Goal: Find specific page/section: Find specific page/section

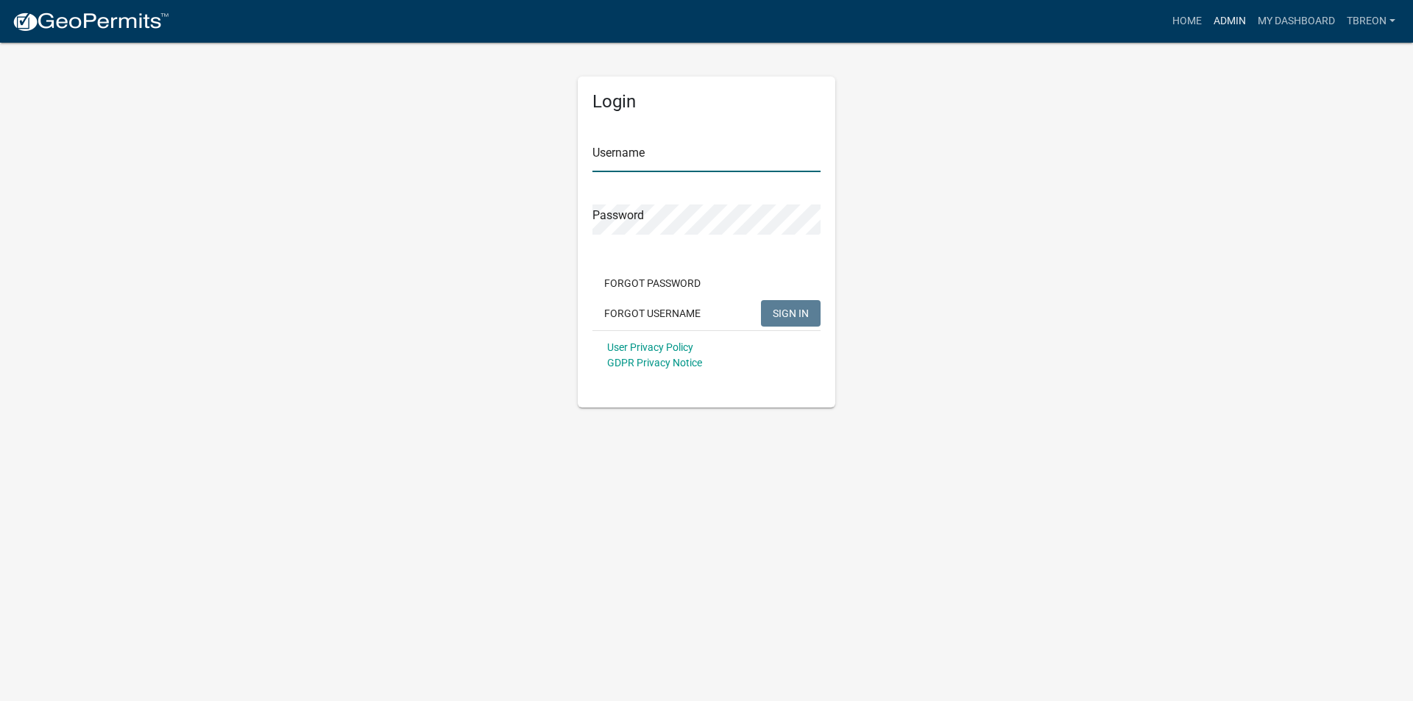
type input "Tbreon"
click at [1227, 22] on link "Admin" at bounding box center [1229, 21] width 44 height 28
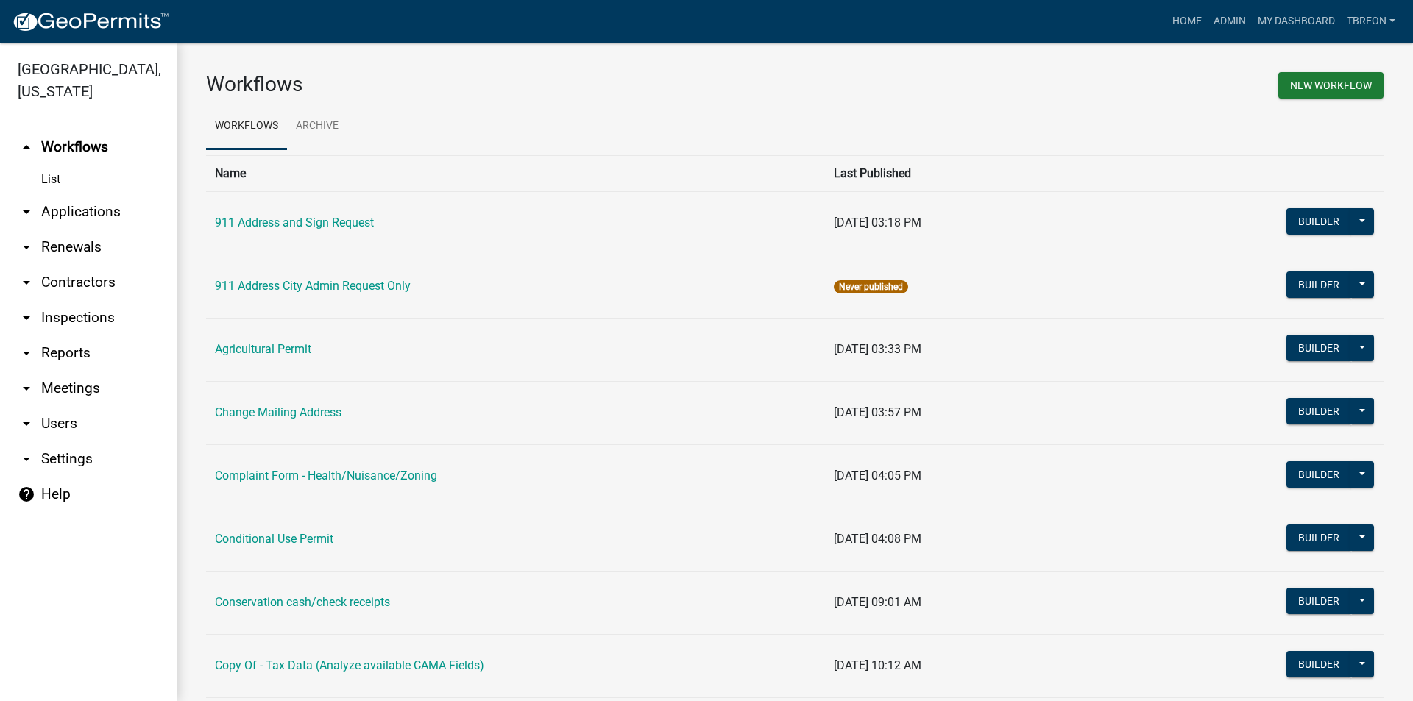
click at [26, 203] on icon "arrow_drop_down" at bounding box center [27, 212] width 18 height 18
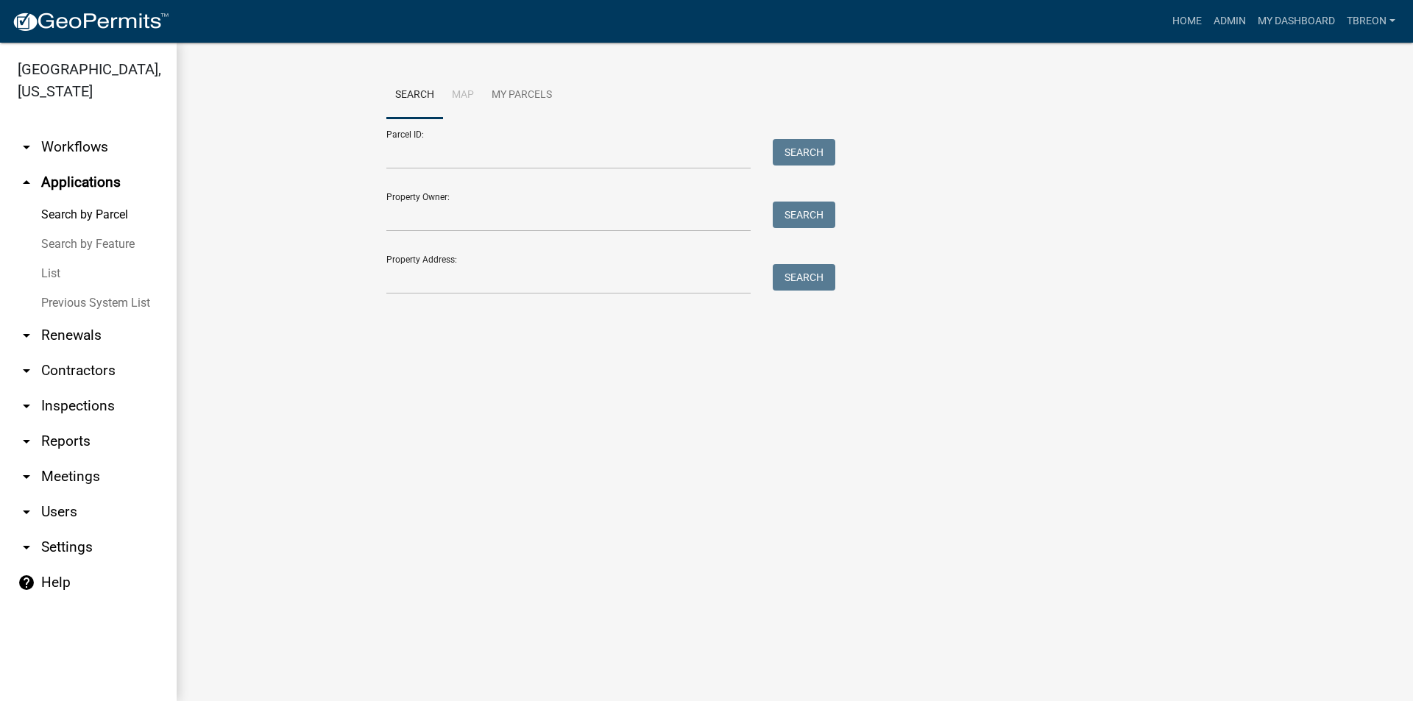
click at [49, 259] on link "List" at bounding box center [88, 273] width 177 height 29
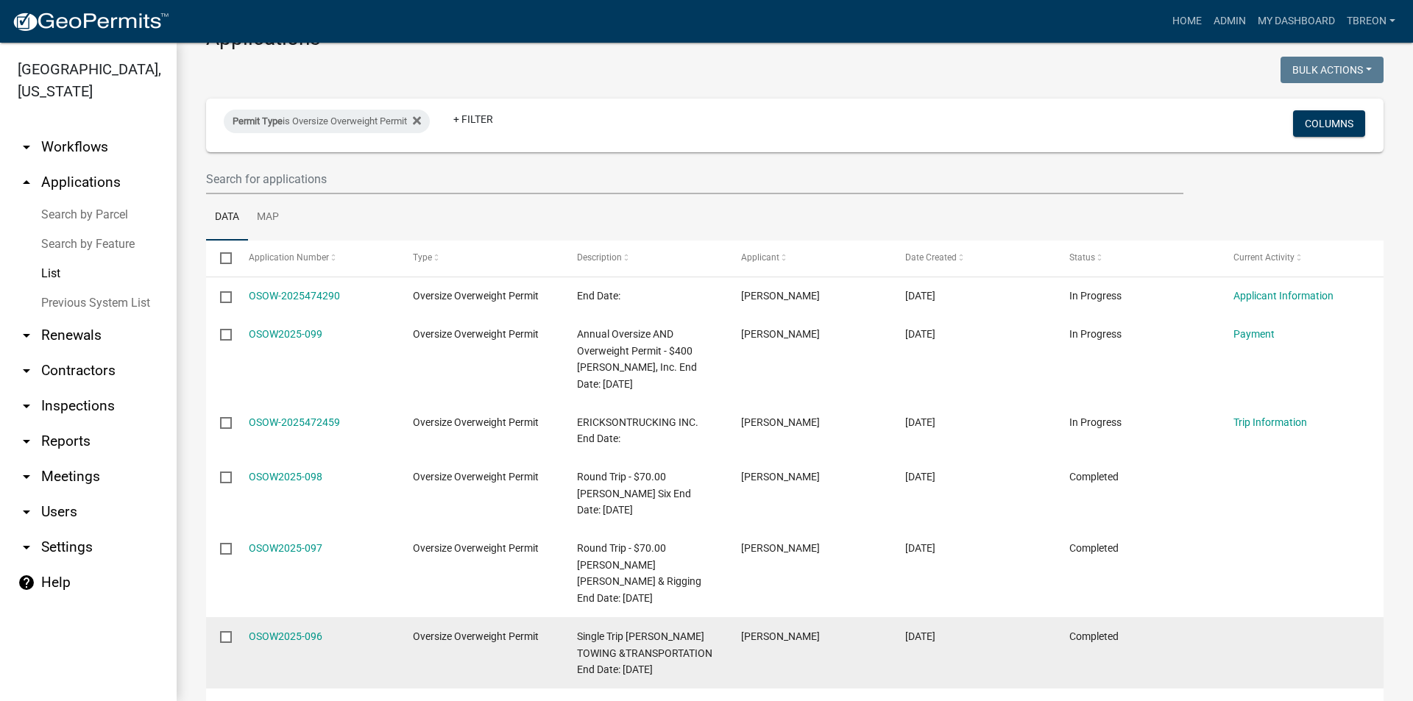
scroll to position [36, 0]
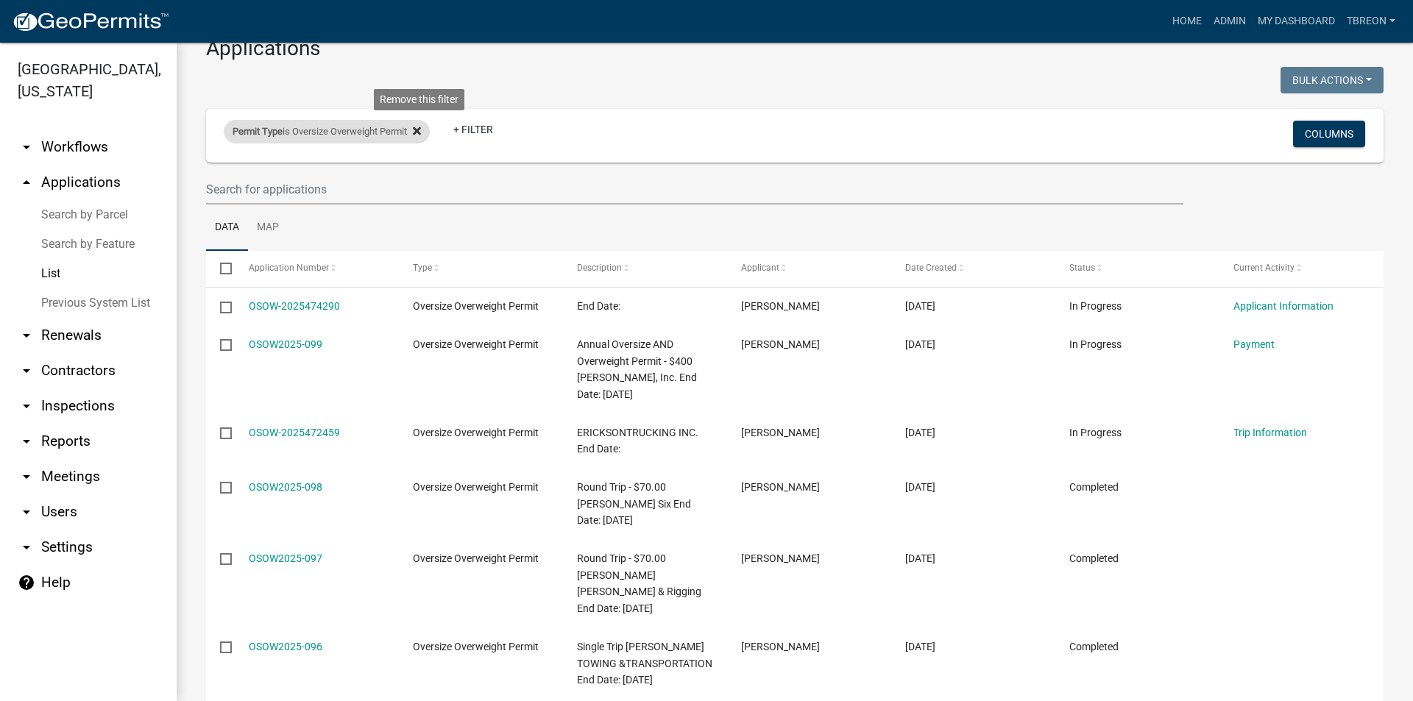
click at [421, 128] on icon at bounding box center [417, 131] width 8 height 8
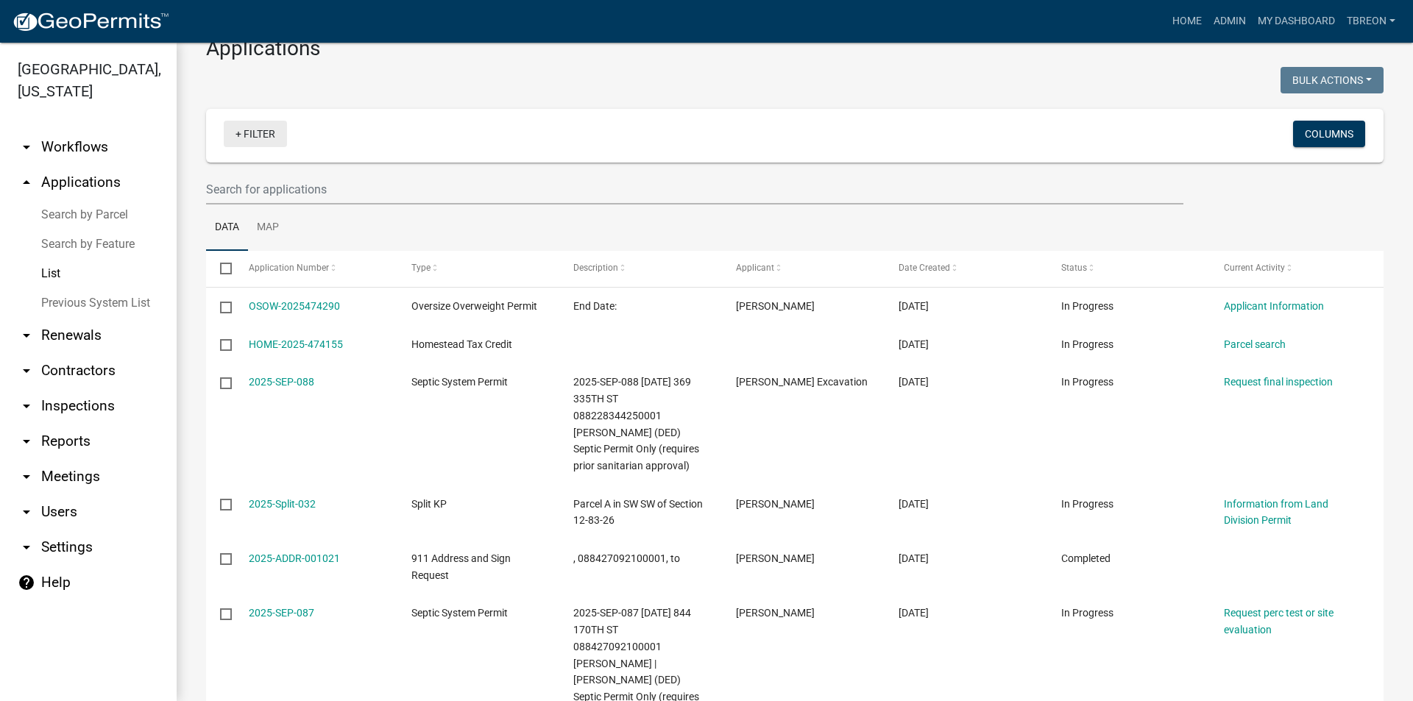
click at [240, 131] on link "+ Filter" at bounding box center [255, 134] width 63 height 26
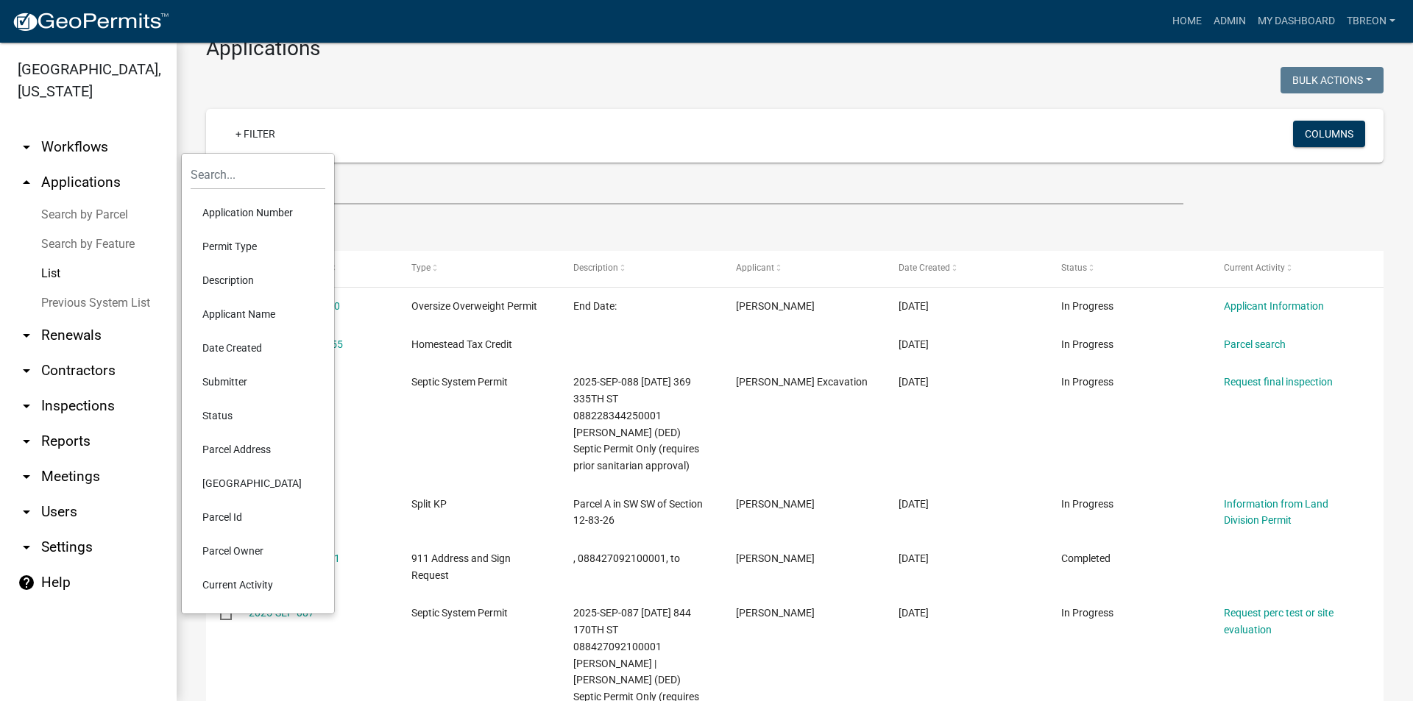
click at [221, 249] on li "Permit Type" at bounding box center [258, 247] width 135 height 34
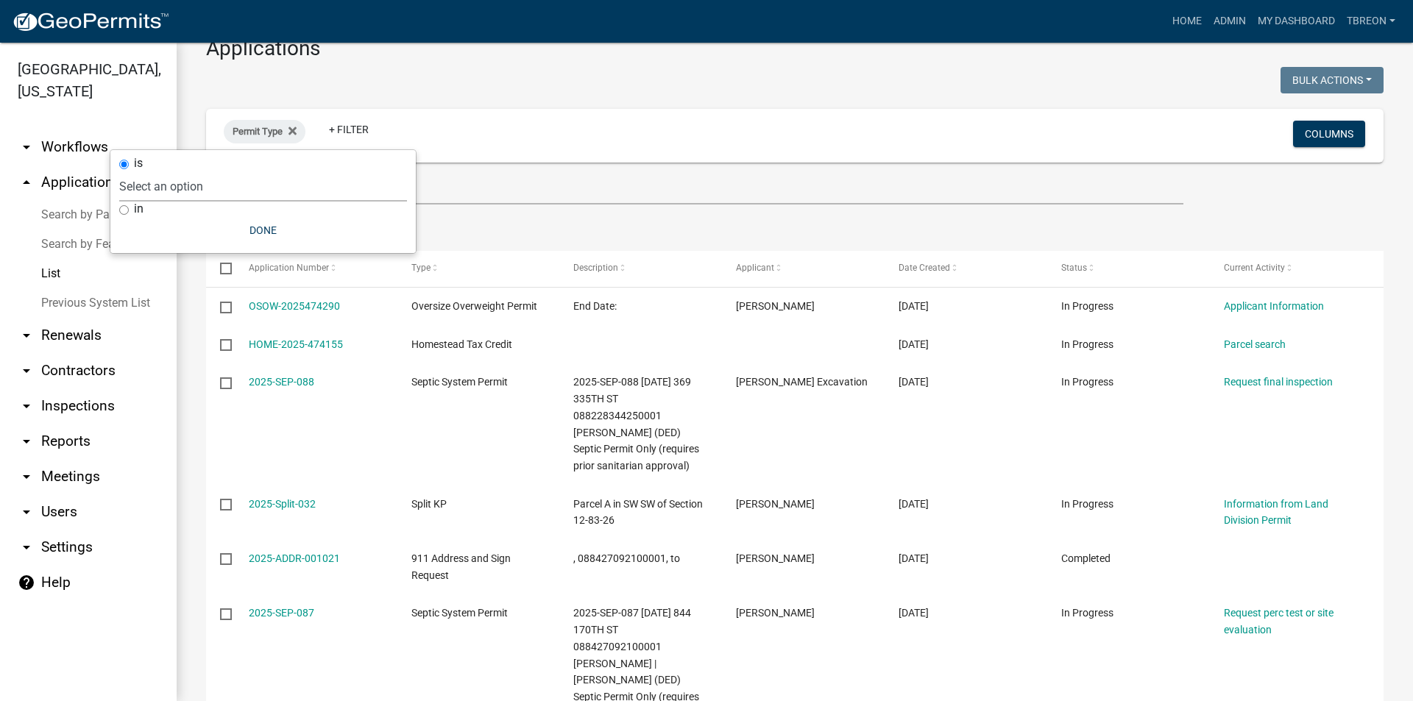
click at [174, 183] on select "Select an option 911 Address and Sign Request 911 Address City Admin Request On…" at bounding box center [263, 186] width 288 height 30
select select "0766ddd3-b333-4296-9b62-9db51a203d85"
click at [184, 171] on select "Select an option 911 Address and Sign Request 911 Address City Admin Request On…" at bounding box center [263, 186] width 288 height 30
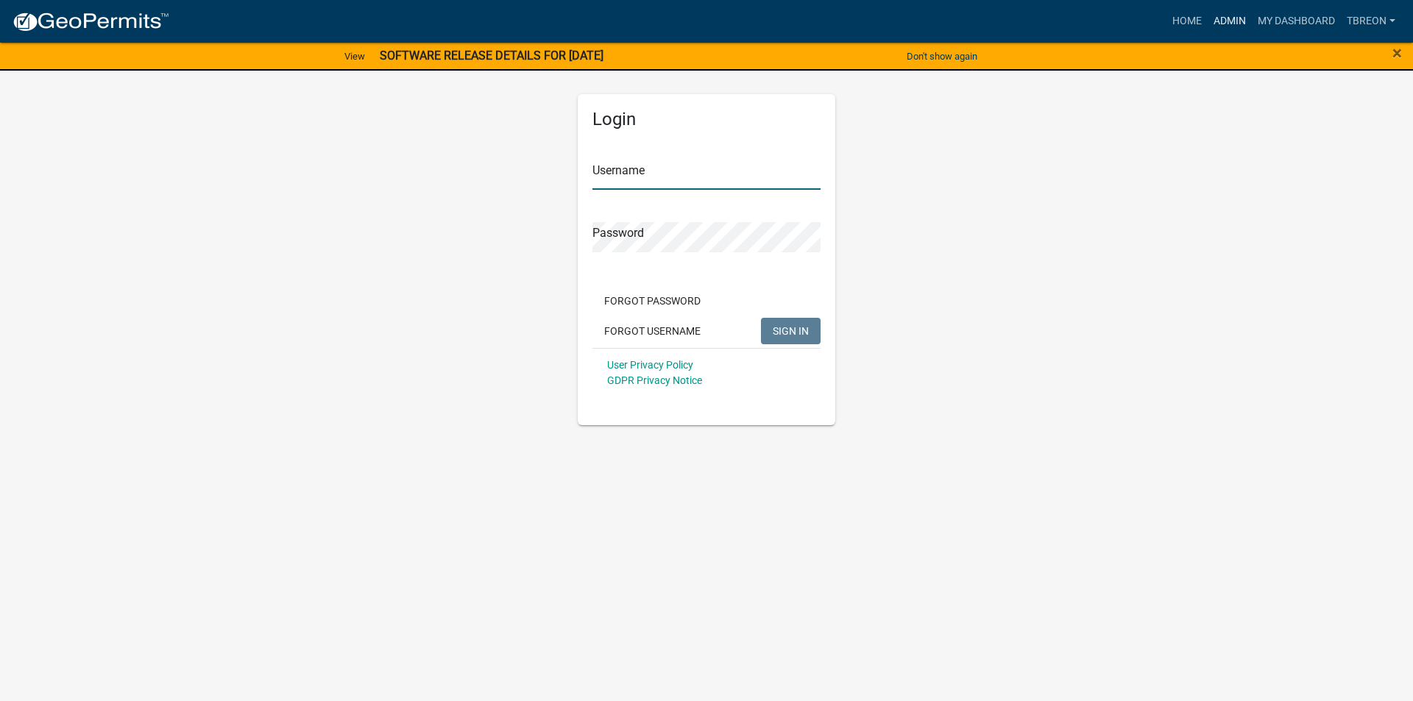
type input "Tbreon"
click at [1225, 18] on link "Admin" at bounding box center [1229, 21] width 44 height 28
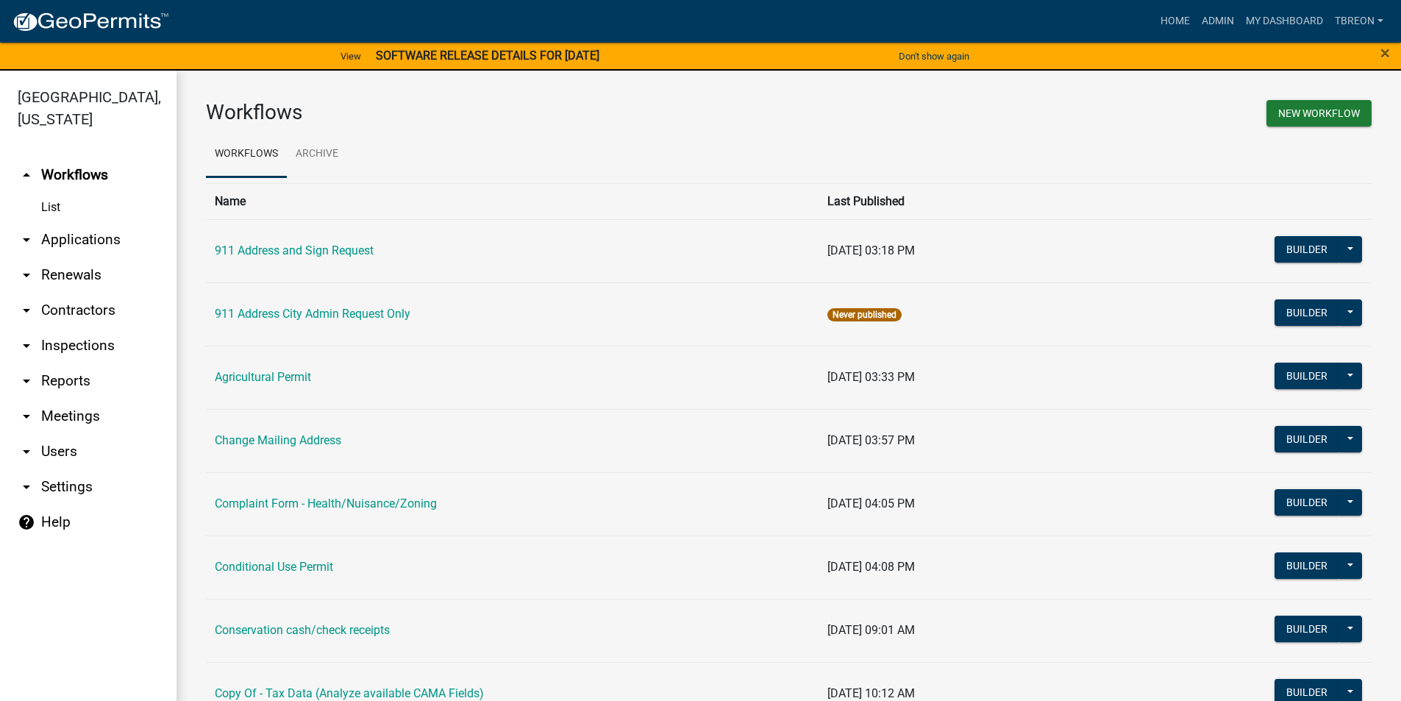
click at [24, 231] on icon "arrow_drop_down" at bounding box center [27, 240] width 18 height 18
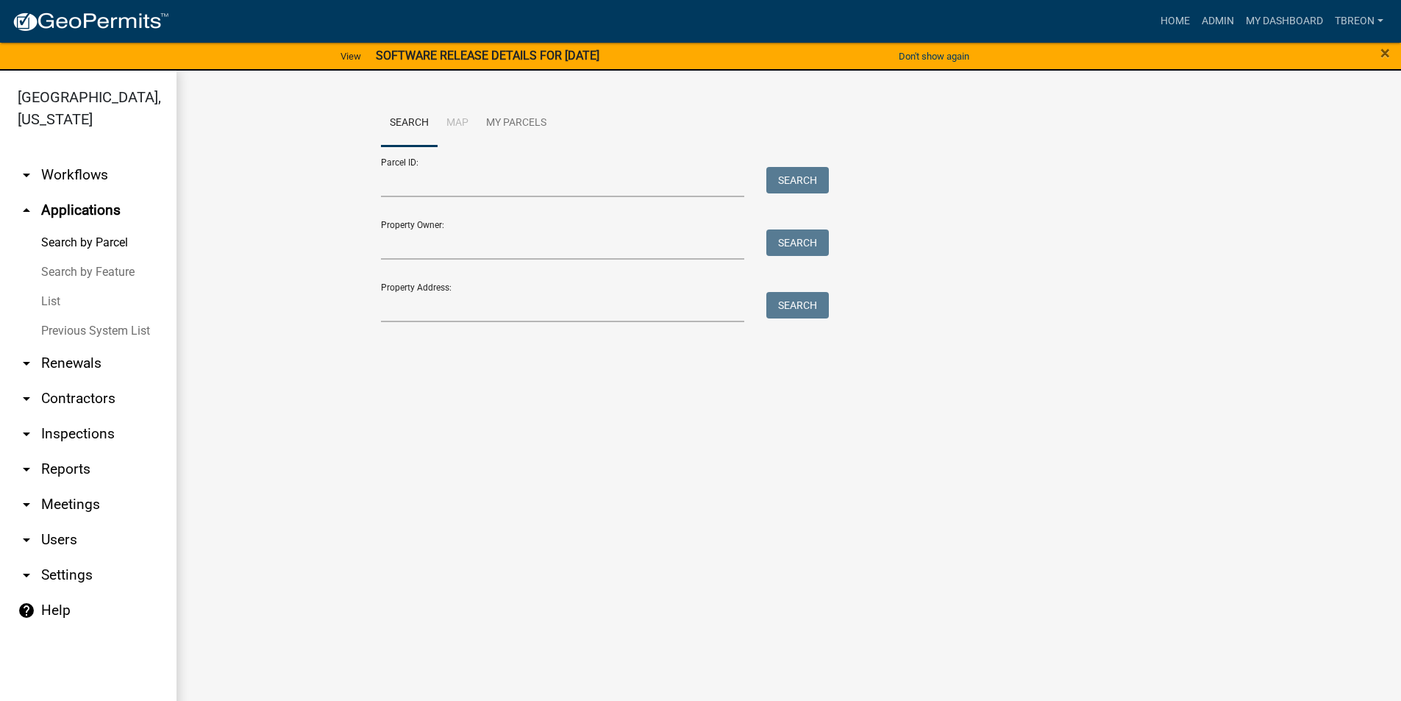
click at [46, 287] on link "List" at bounding box center [88, 301] width 177 height 29
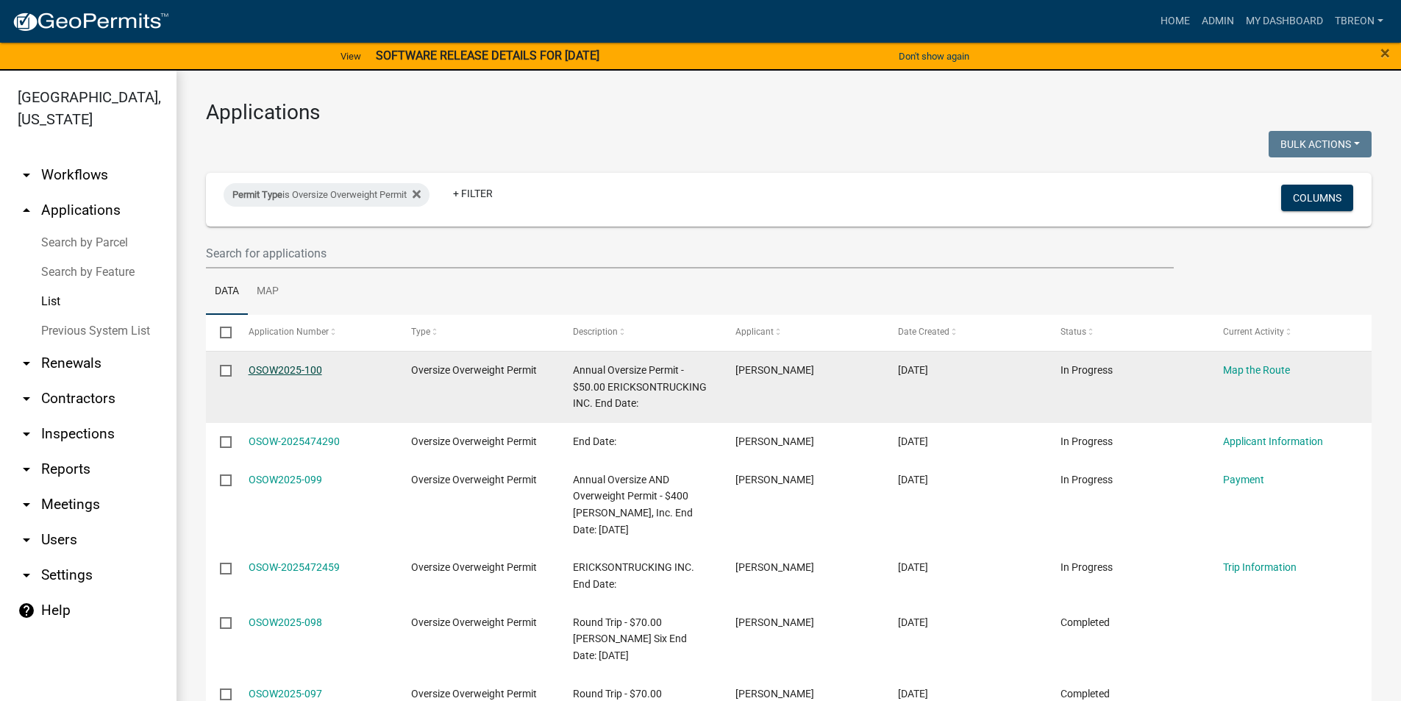
click at [294, 368] on link "OSOW2025-100" at bounding box center [286, 370] width 74 height 12
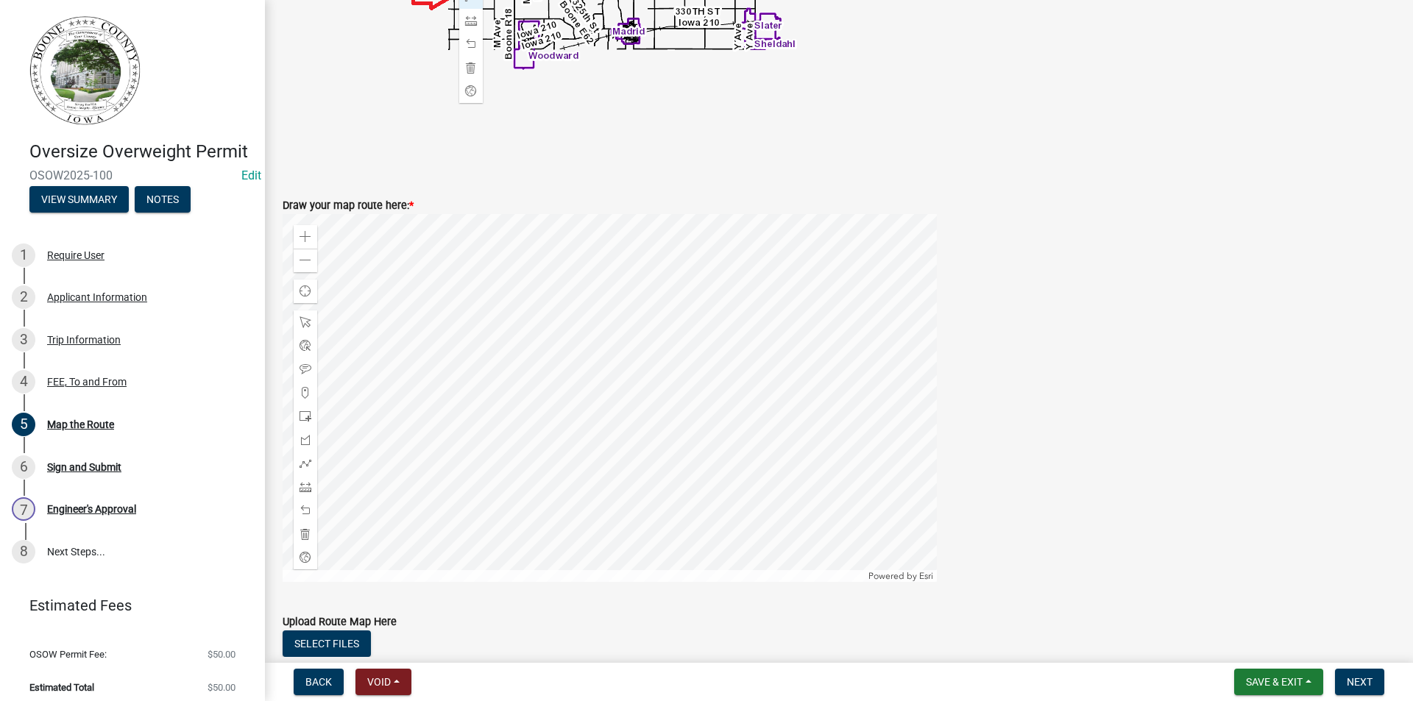
scroll to position [589, 0]
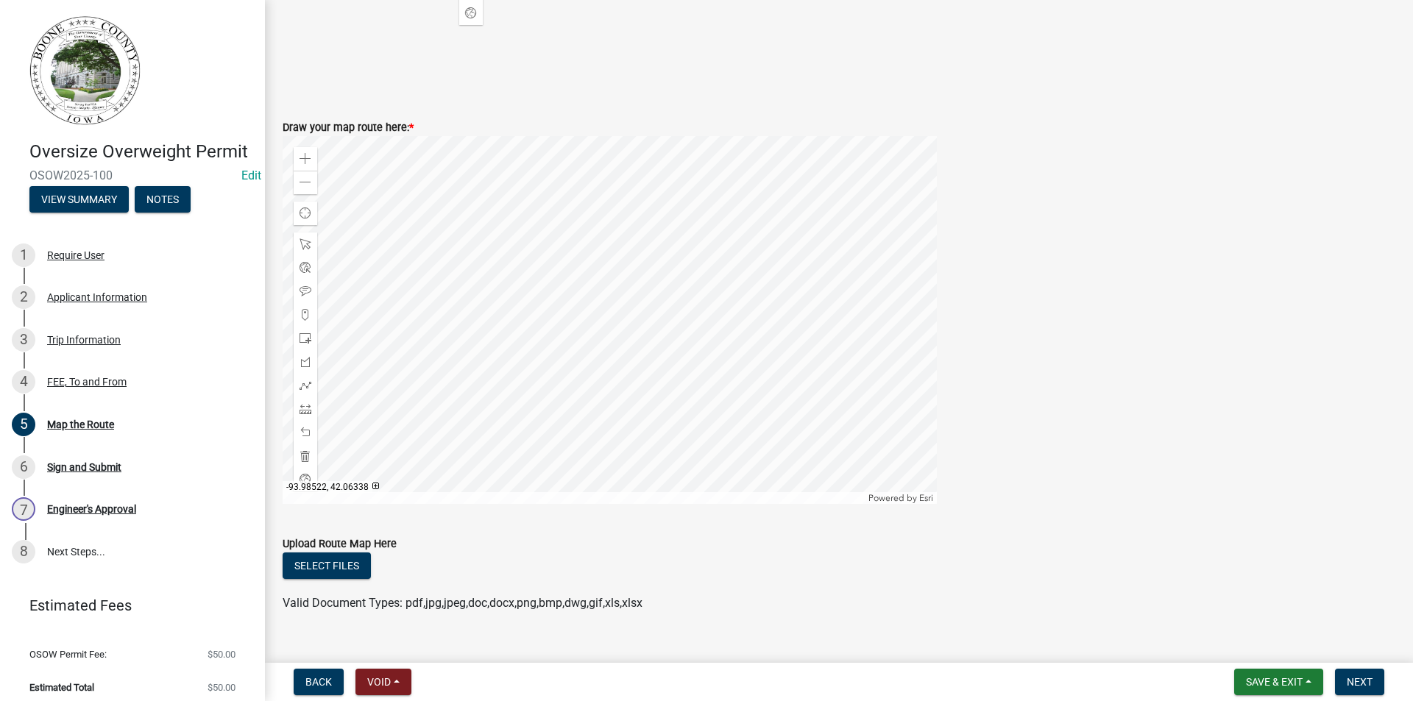
click at [580, 316] on div at bounding box center [610, 320] width 654 height 368
click at [359, 266] on div at bounding box center [610, 320] width 654 height 368
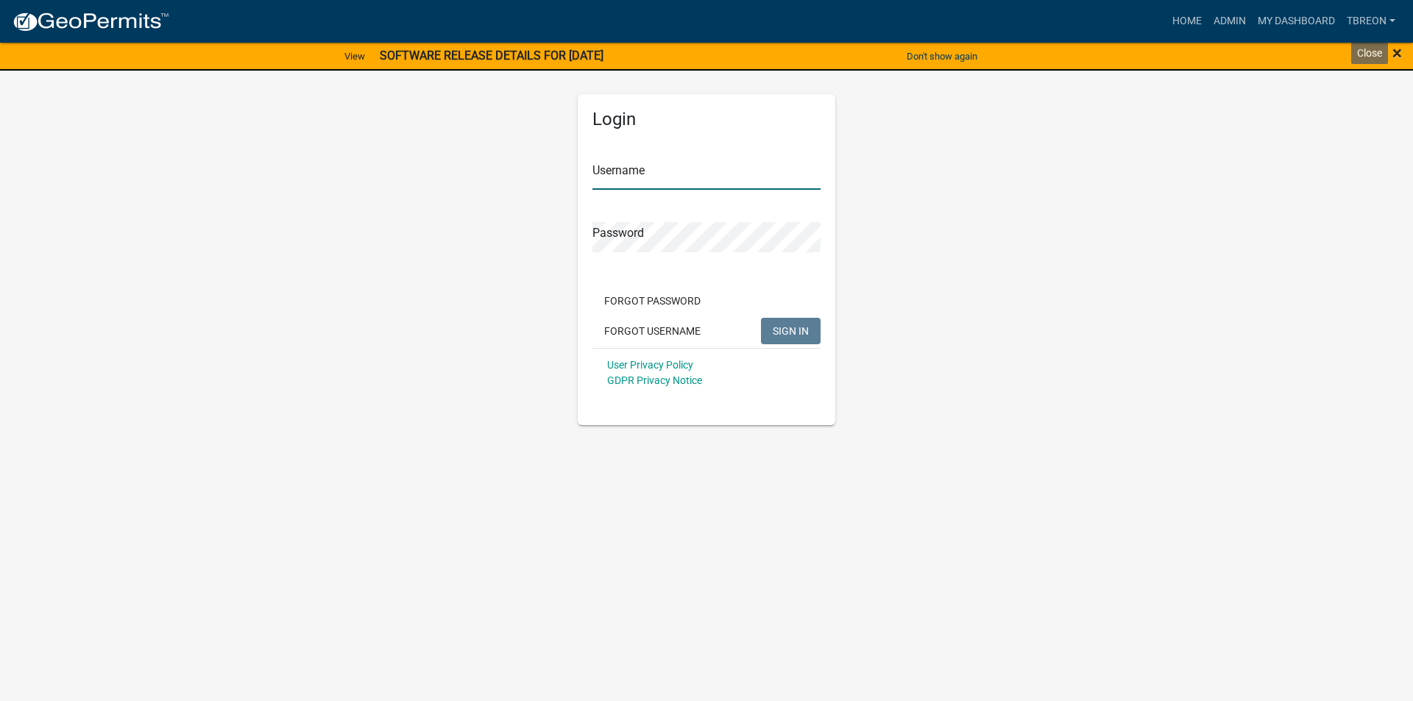
type input "Tbreon"
click at [1397, 51] on span "×" at bounding box center [1397, 53] width 10 height 21
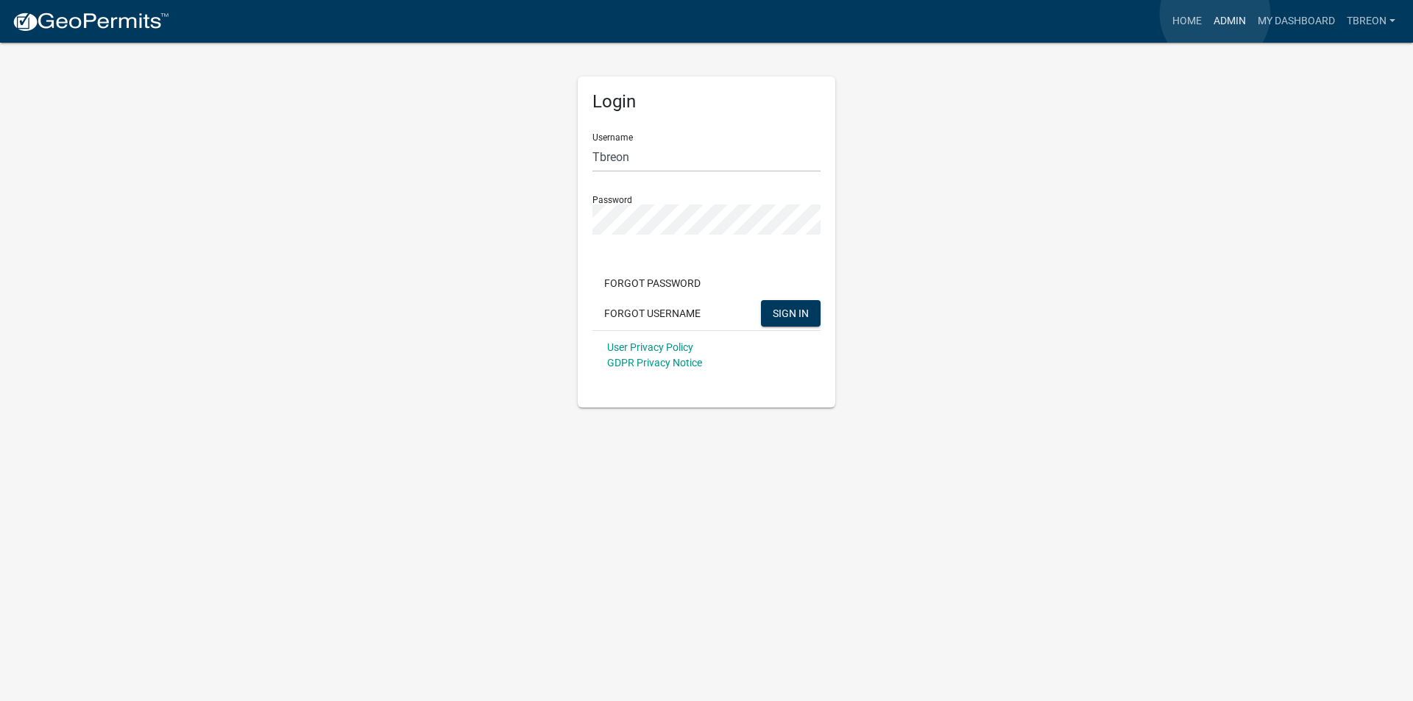
click at [1215, 14] on link "Admin" at bounding box center [1229, 21] width 44 height 28
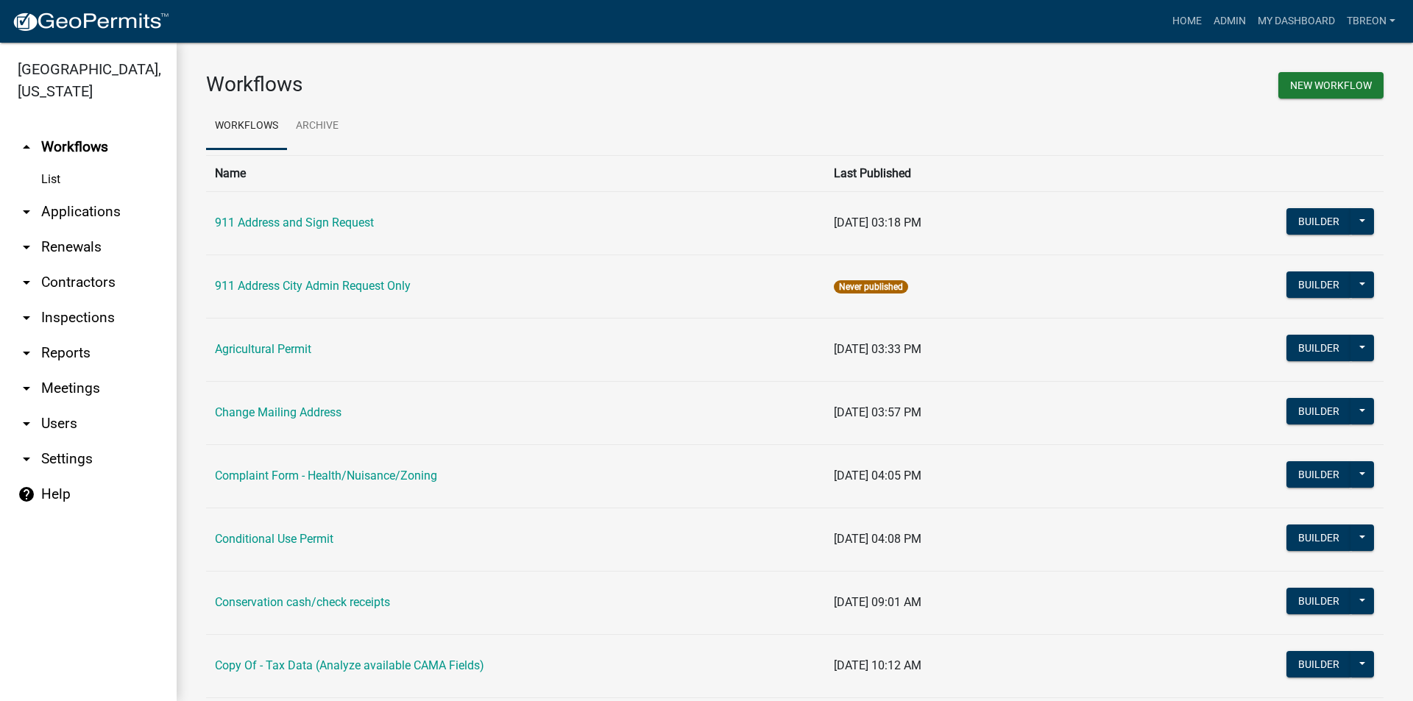
click at [22, 203] on icon "arrow_drop_down" at bounding box center [27, 212] width 18 height 18
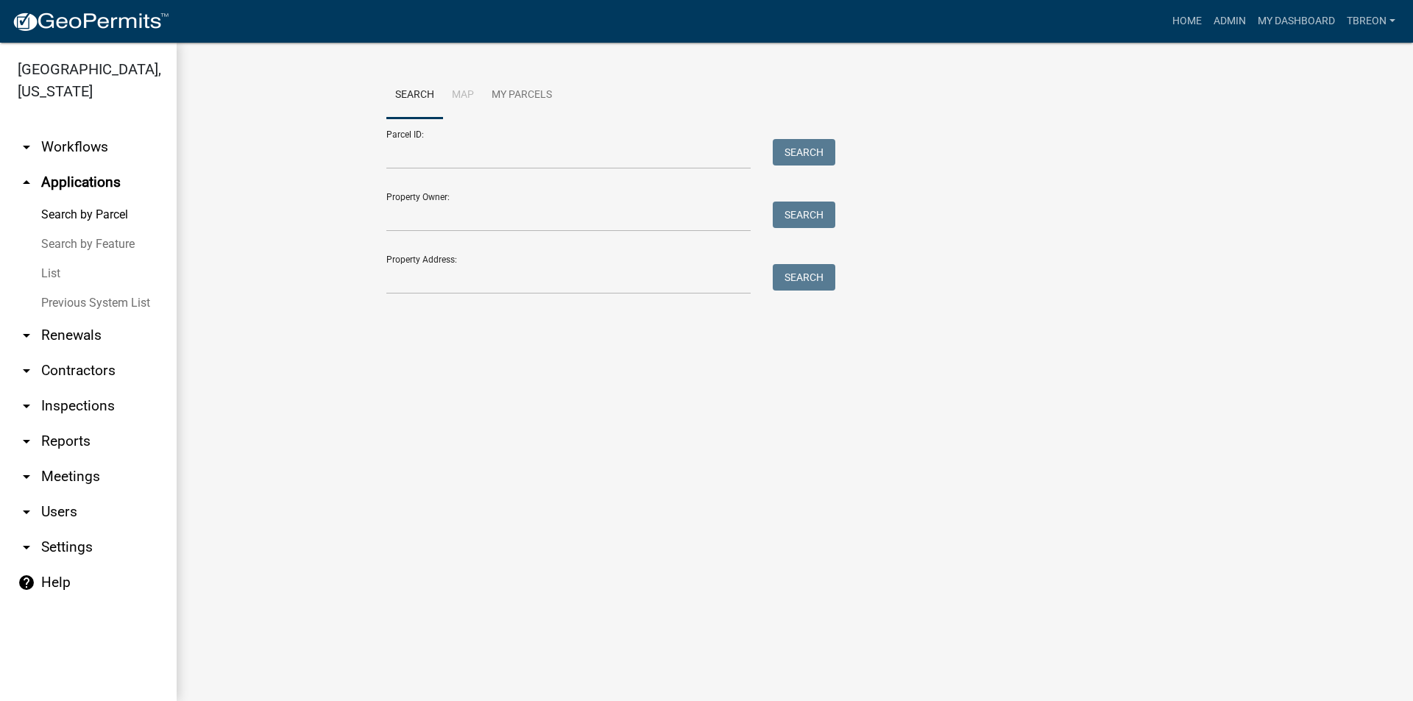
click at [50, 259] on link "List" at bounding box center [88, 273] width 177 height 29
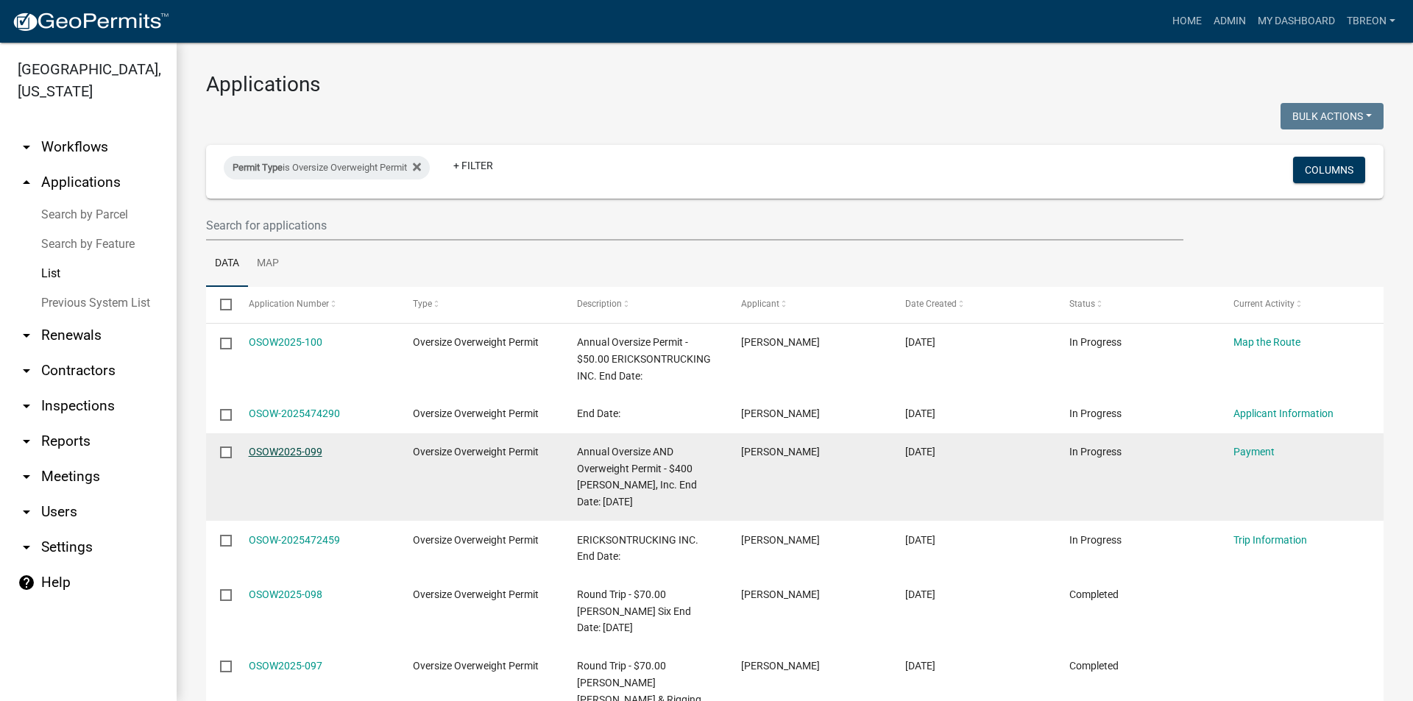
click at [282, 452] on link "OSOW2025-099" at bounding box center [286, 452] width 74 height 12
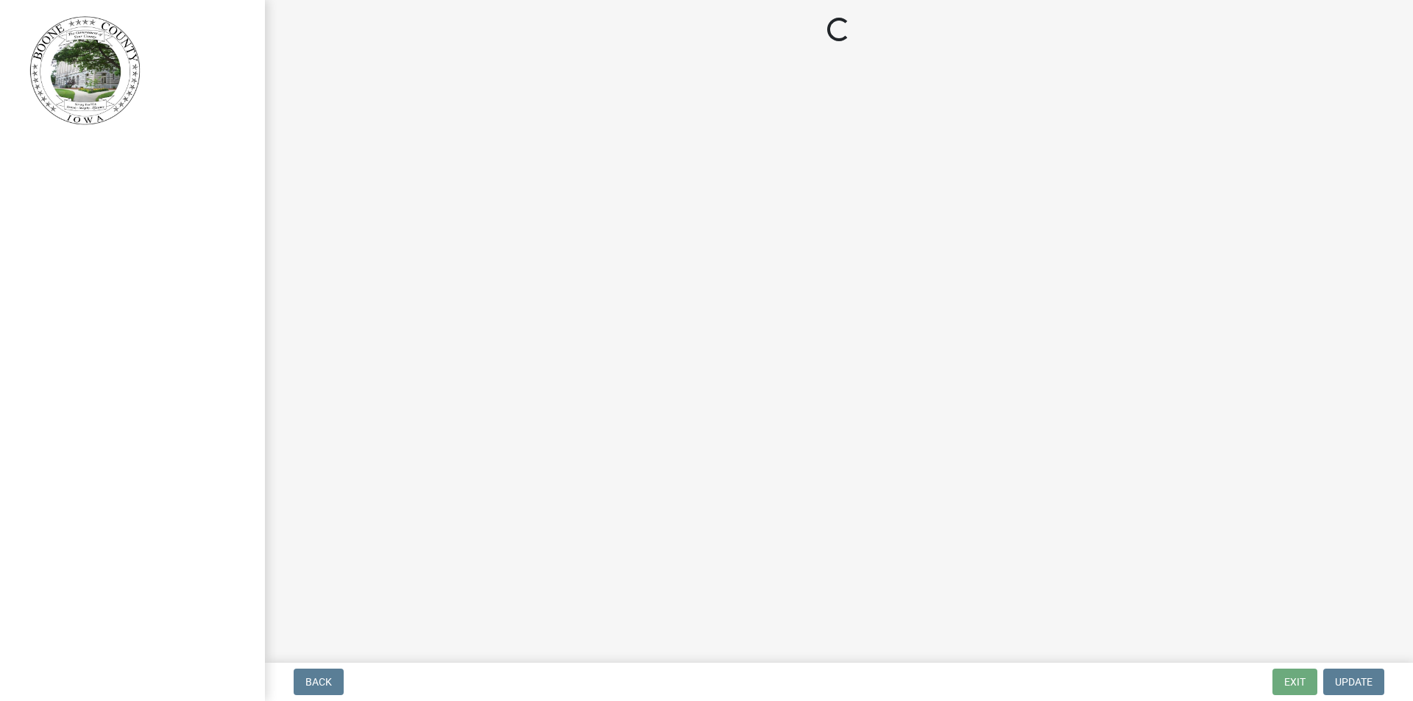
select select "3: 3"
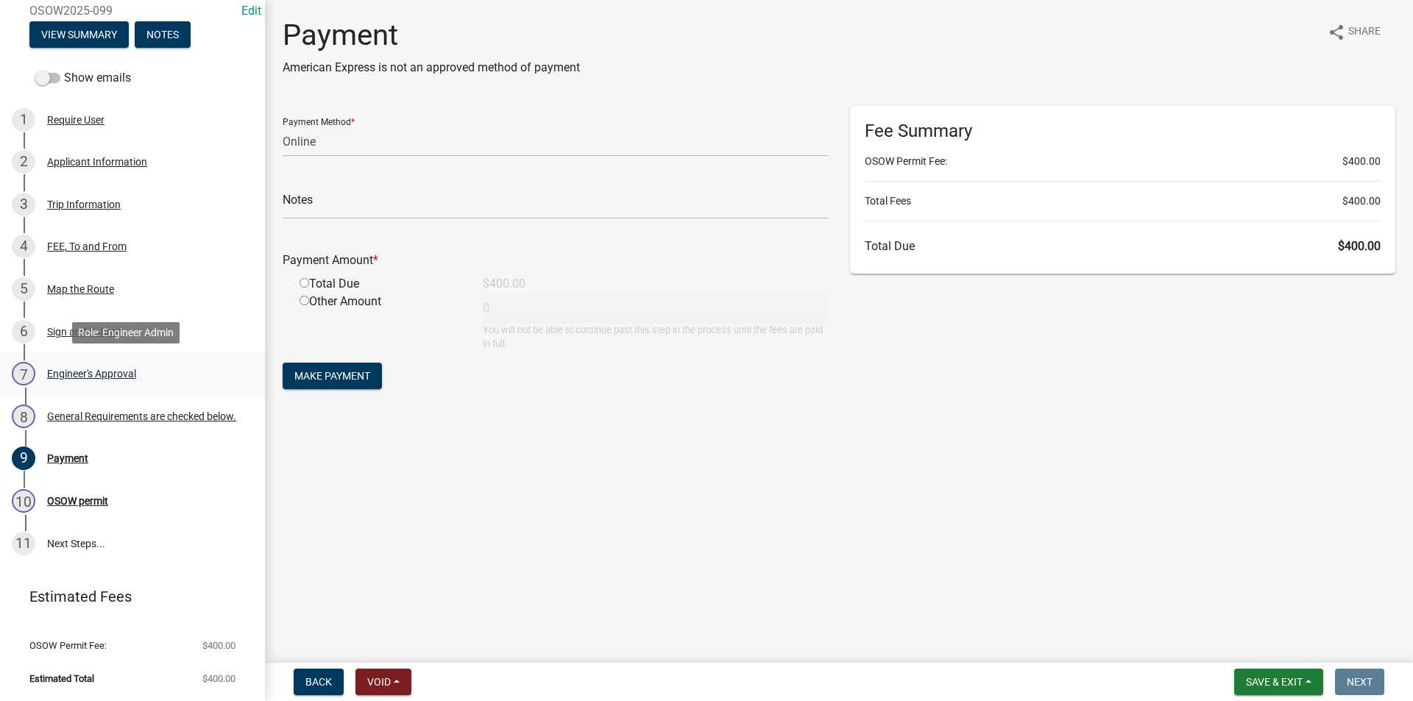
scroll to position [186, 0]
click at [88, 291] on div "Map the Route" at bounding box center [80, 289] width 67 height 10
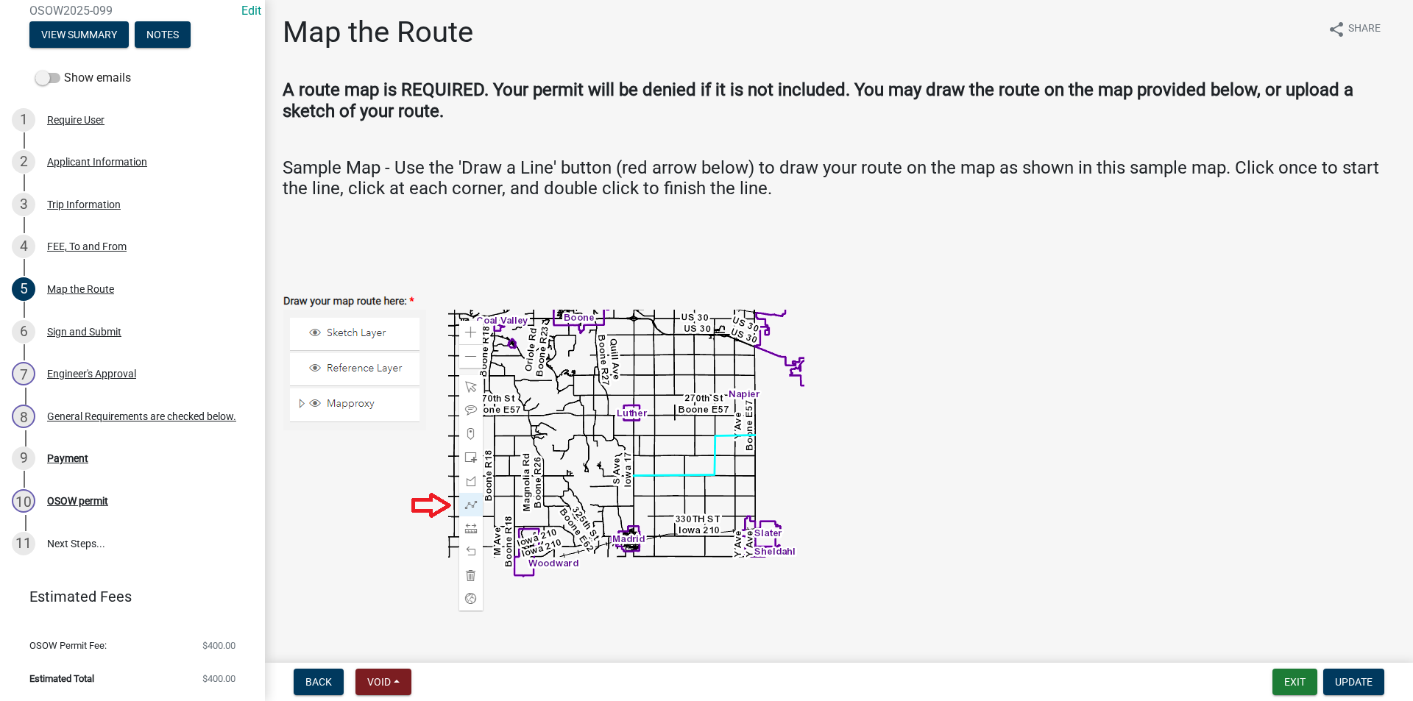
scroll to position [0, 0]
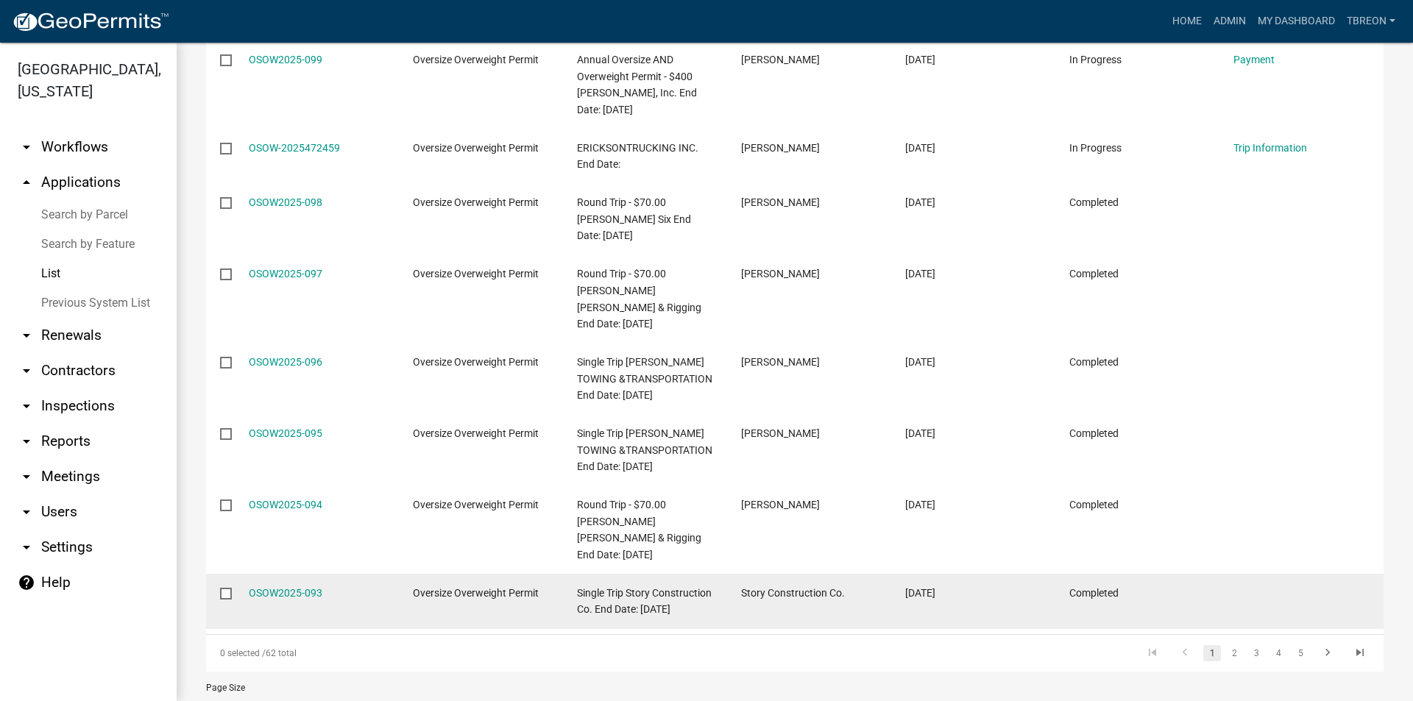
scroll to position [404, 0]
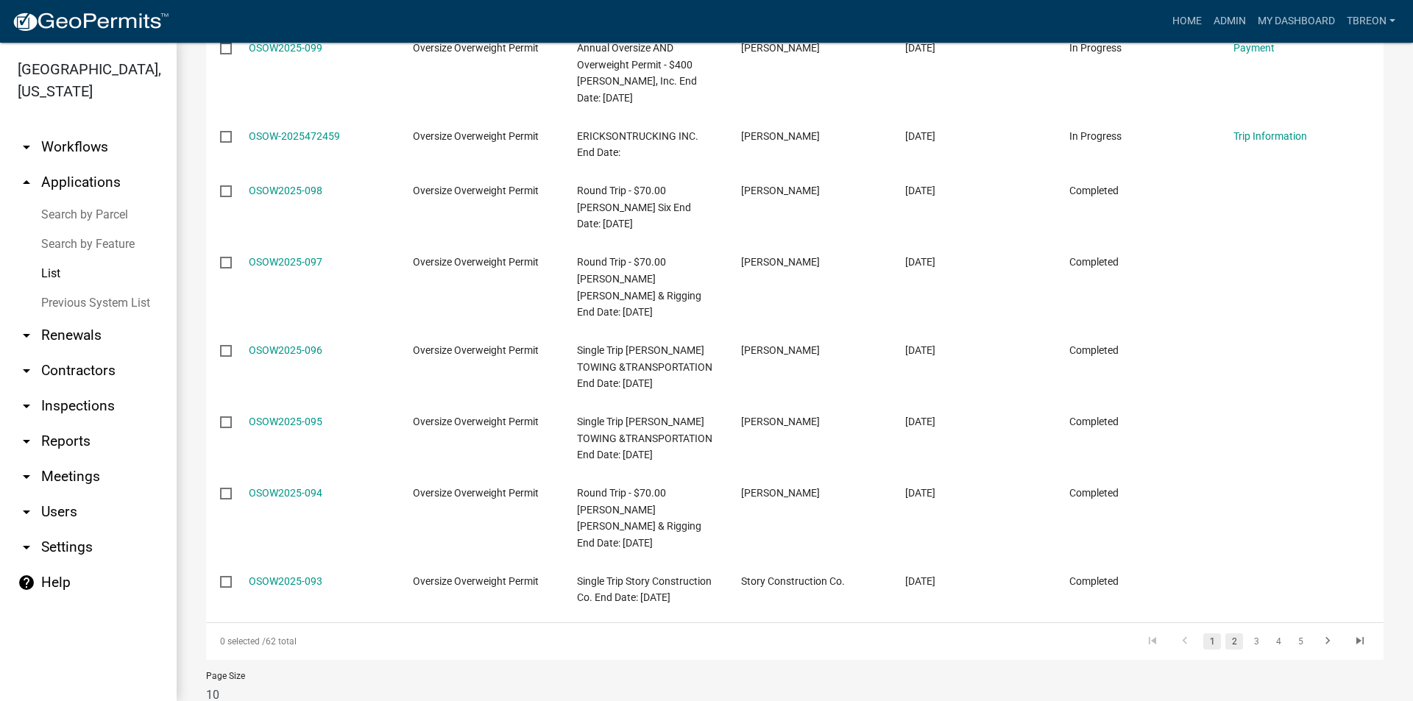
click at [1225, 633] on link "2" at bounding box center [1234, 641] width 18 height 16
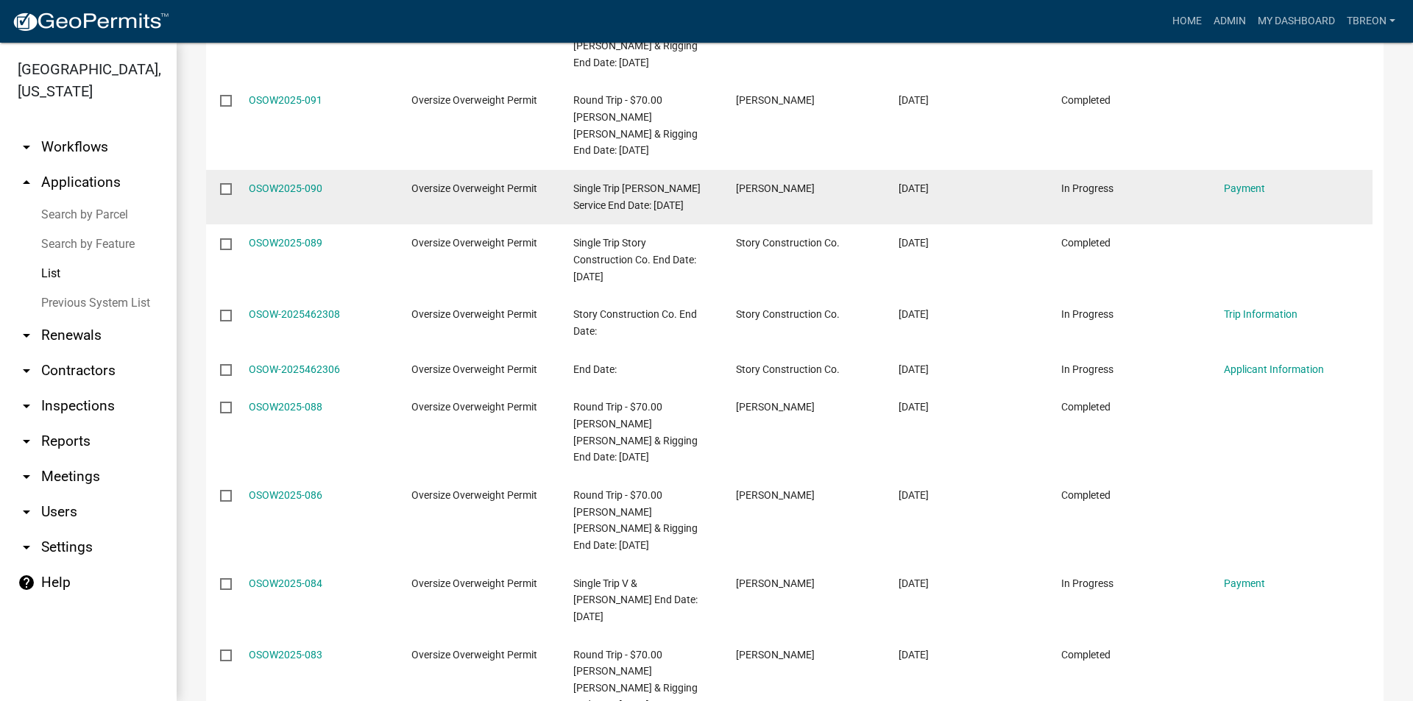
scroll to position [404, 0]
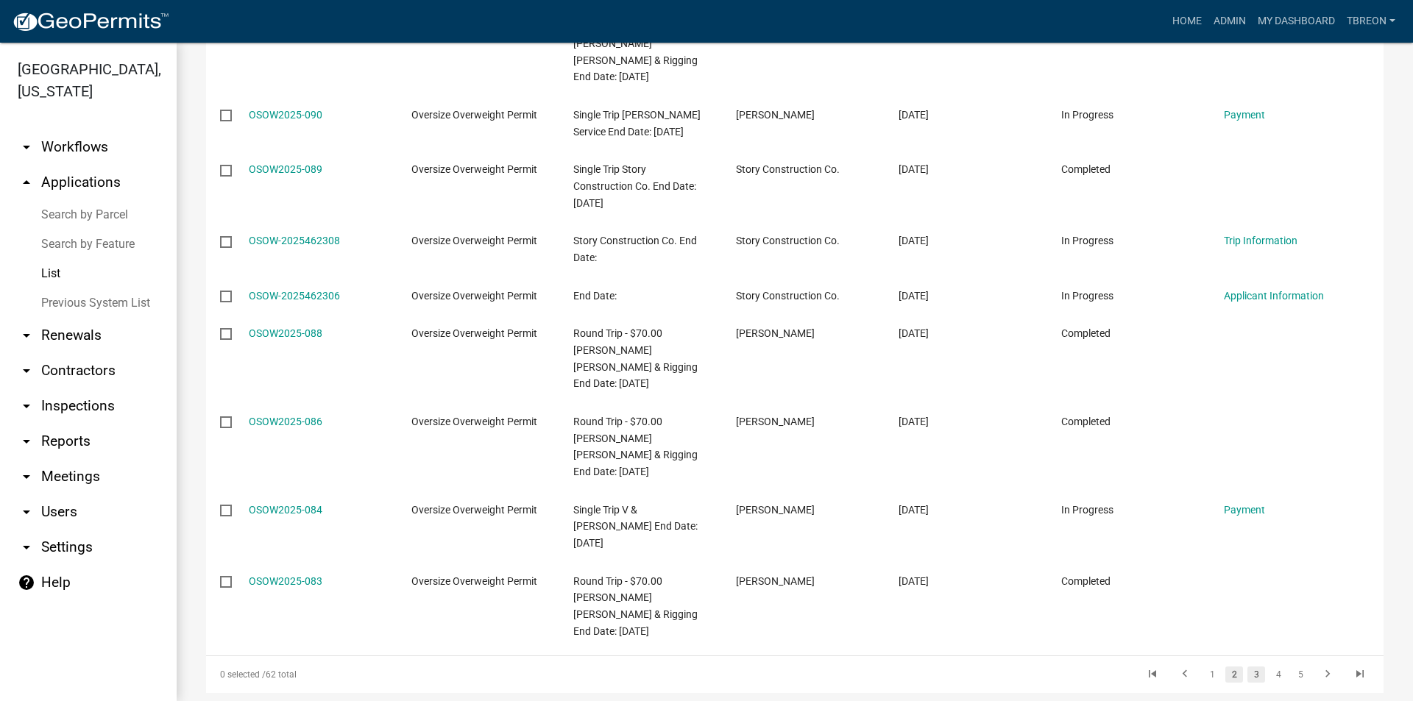
click at [1247, 667] on link "3" at bounding box center [1256, 675] width 18 height 16
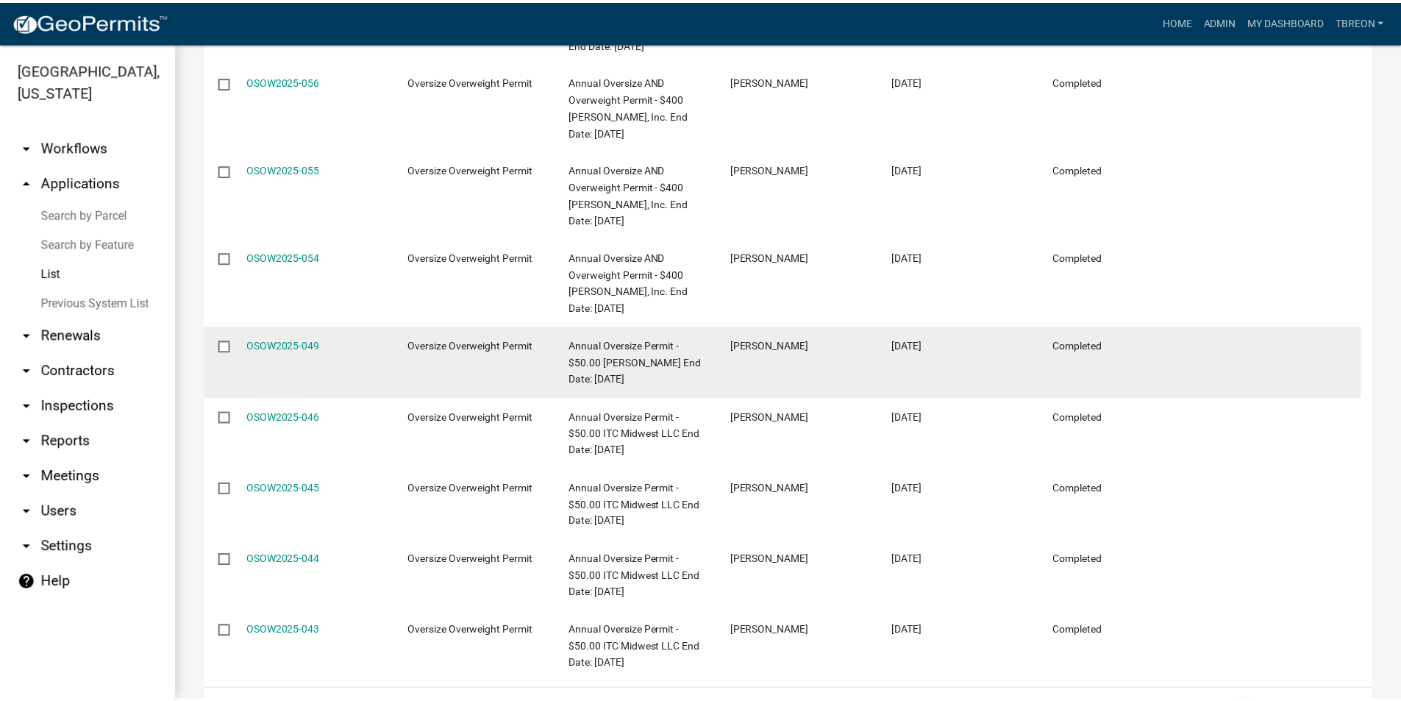
scroll to position [420, 0]
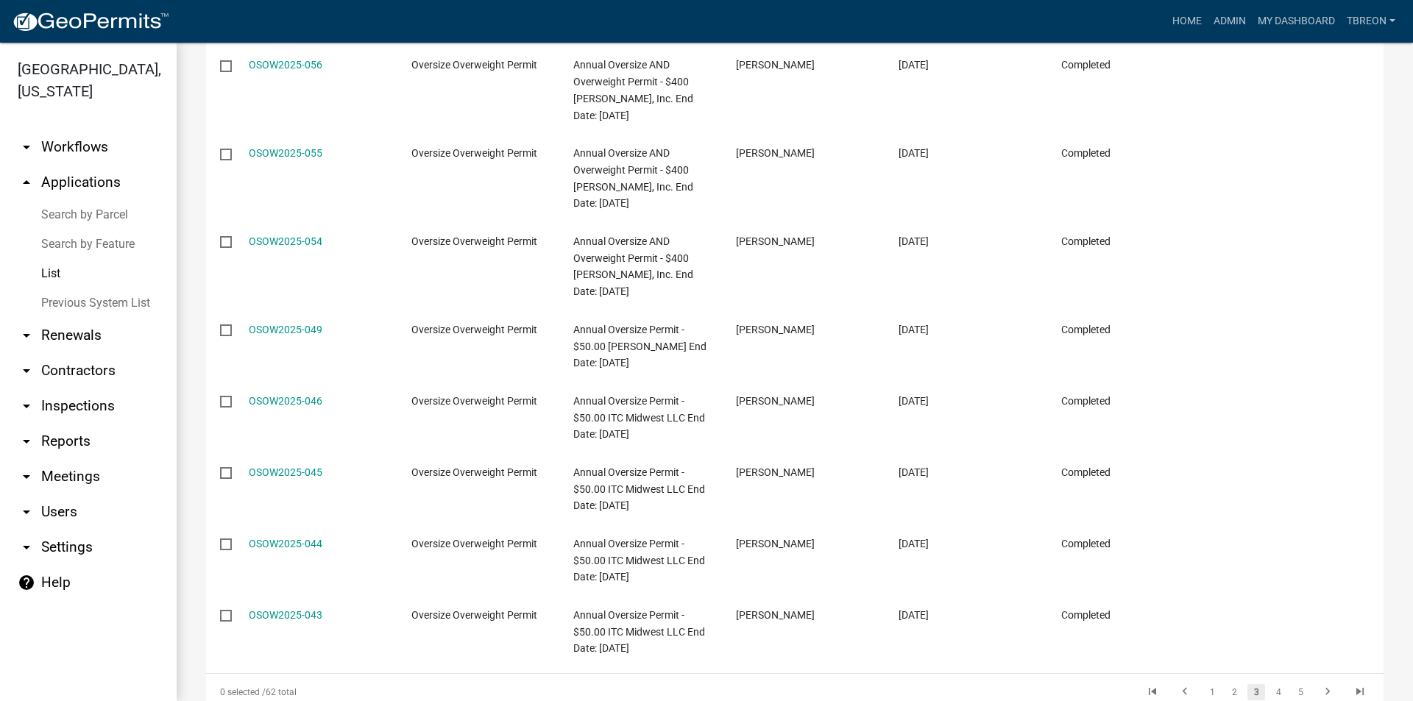
drag, startPoint x: 283, startPoint y: 400, endPoint x: 313, endPoint y: 394, distance: 30.9
click at [283, 400] on link "OSOW2025-046" at bounding box center [286, 401] width 74 height 12
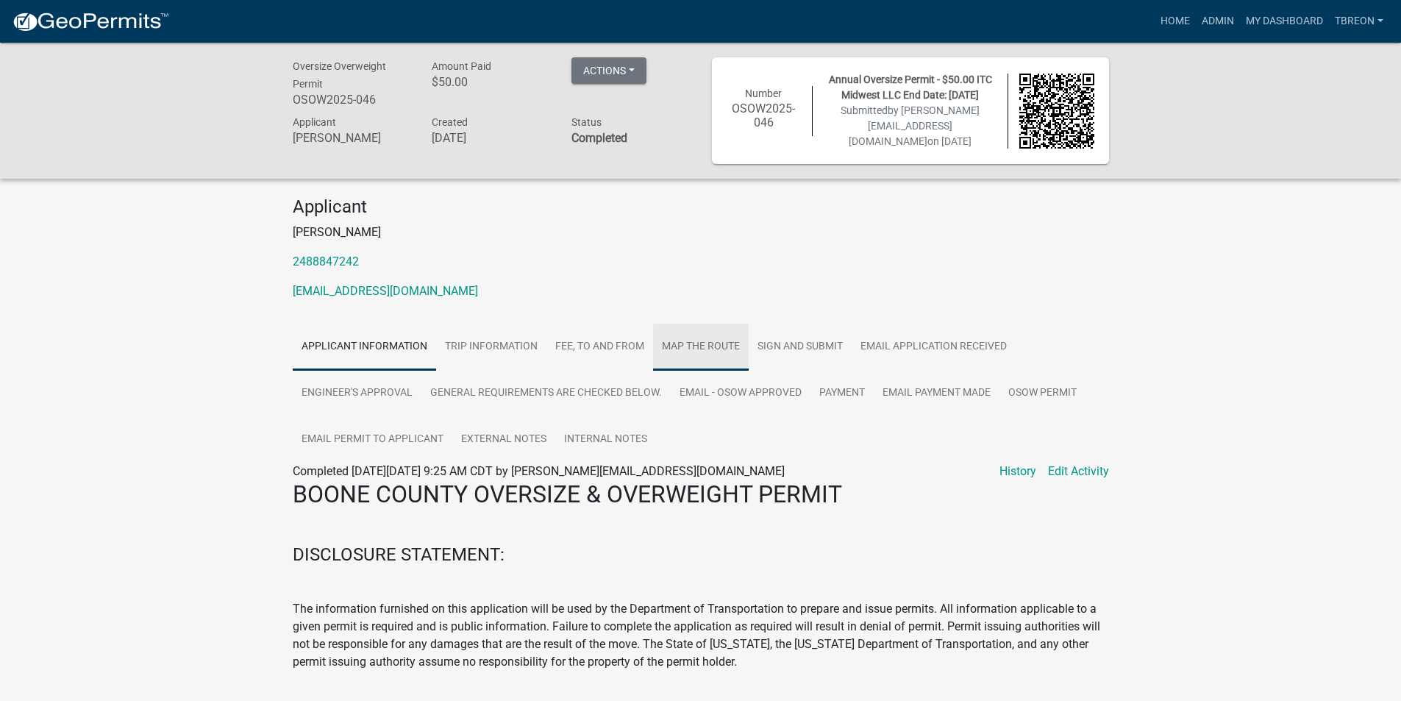
click at [683, 346] on link "Map the Route" at bounding box center [701, 347] width 96 height 47
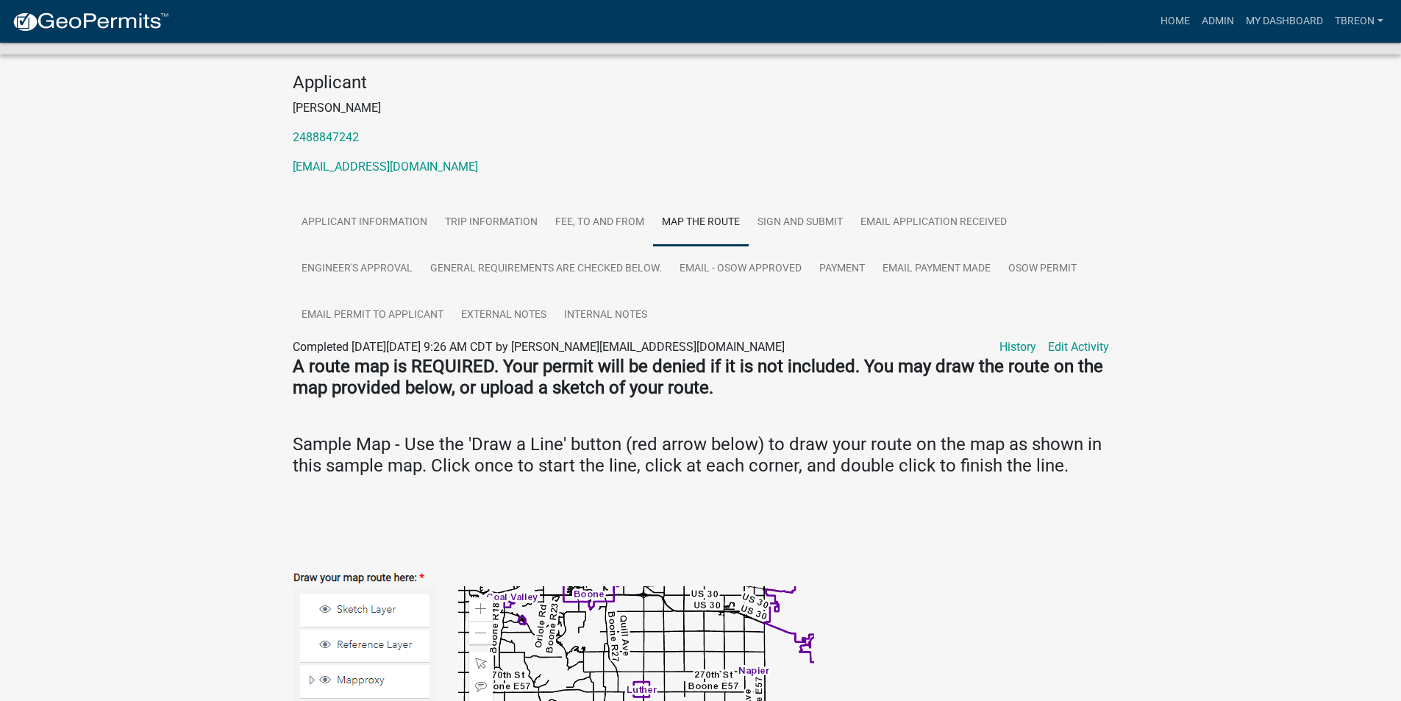
scroll to position [74, 0]
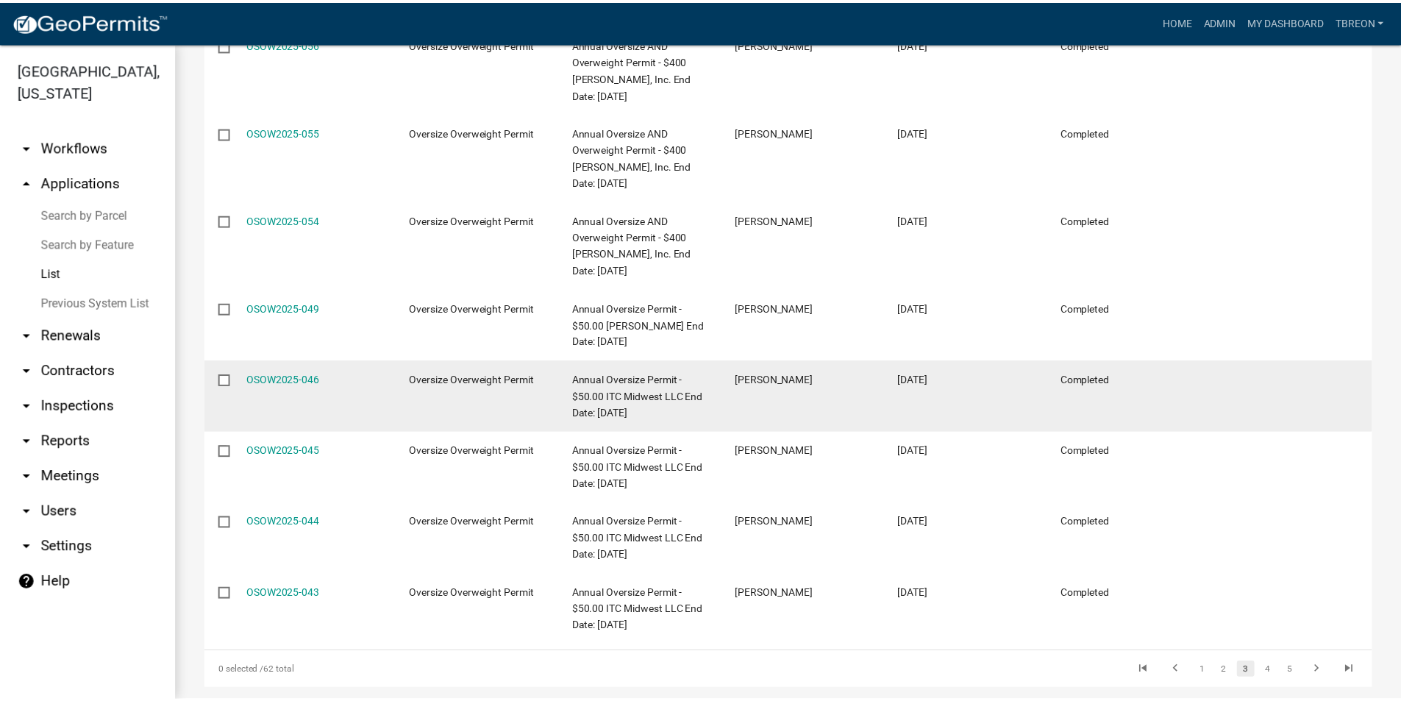
scroll to position [521, 0]
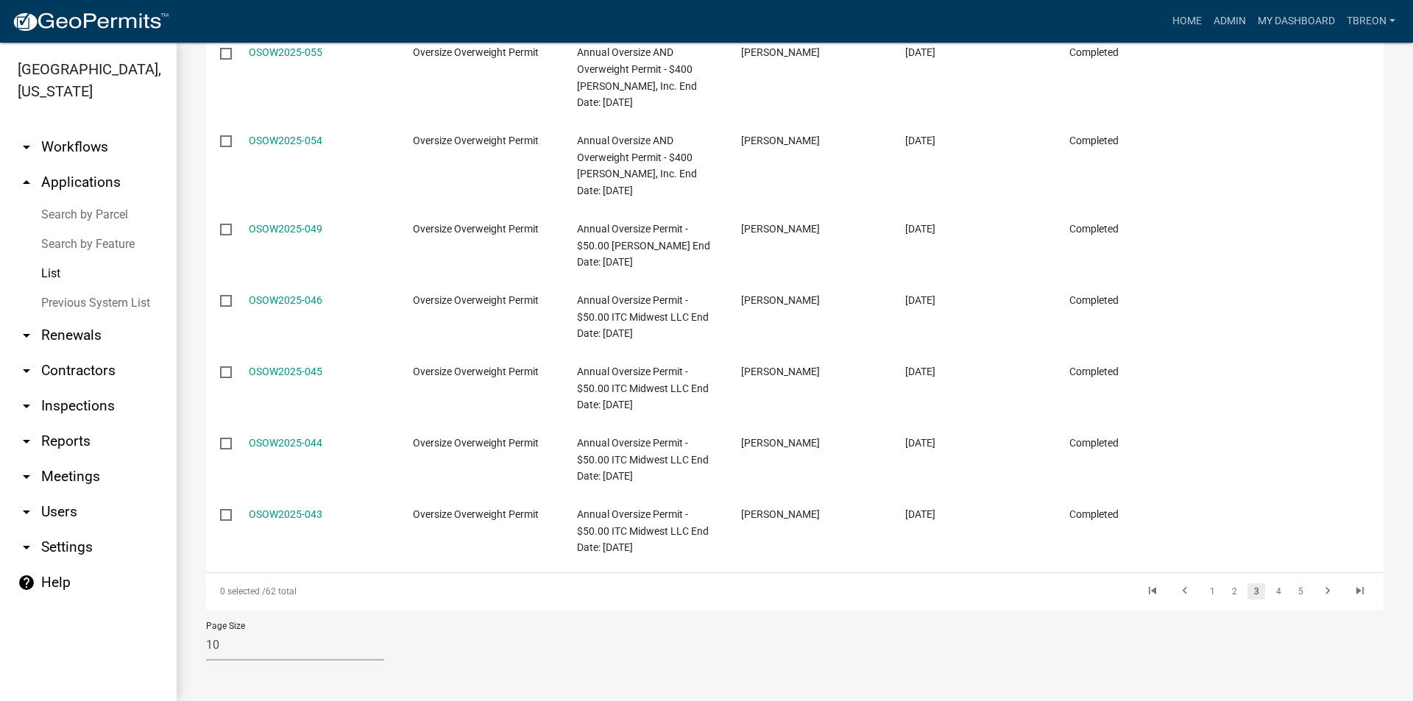
click at [300, 137] on link "OSOW2025-054" at bounding box center [286, 141] width 74 height 12
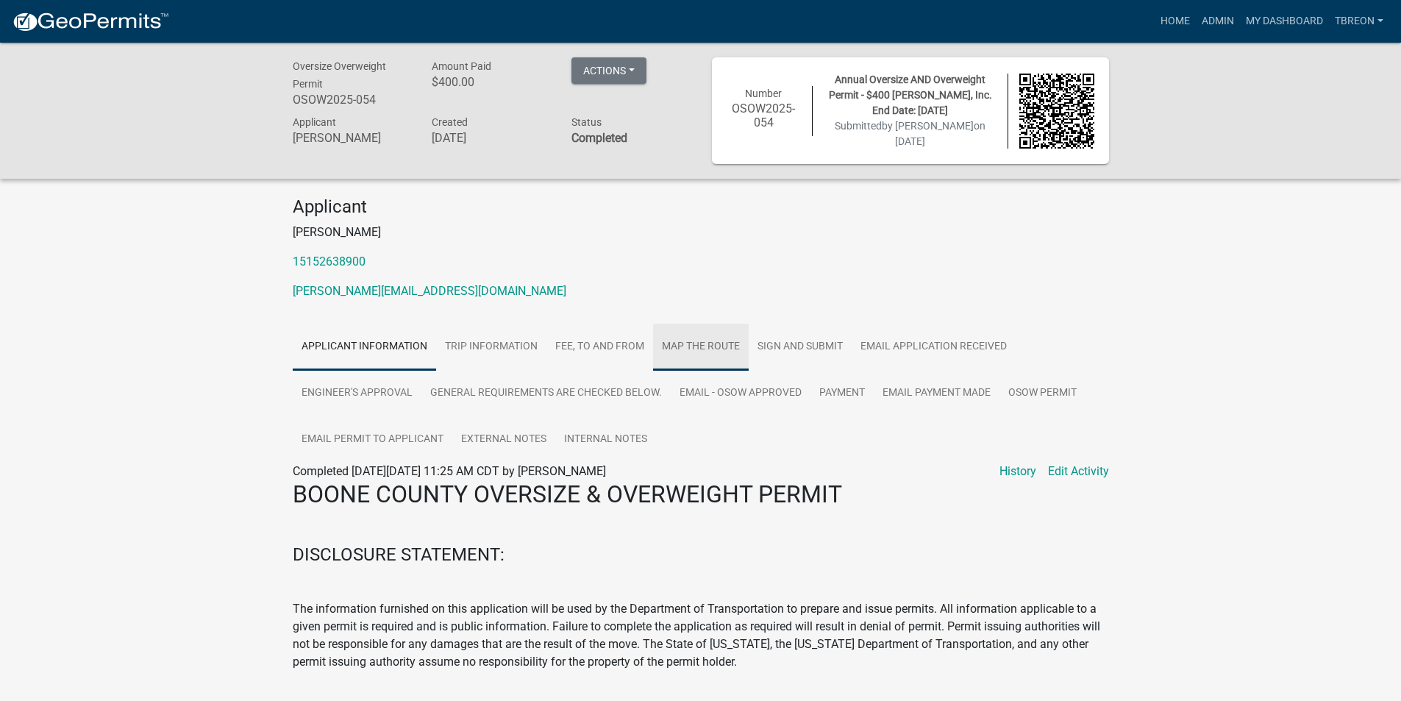
click at [692, 346] on link "Map the Route" at bounding box center [701, 347] width 96 height 47
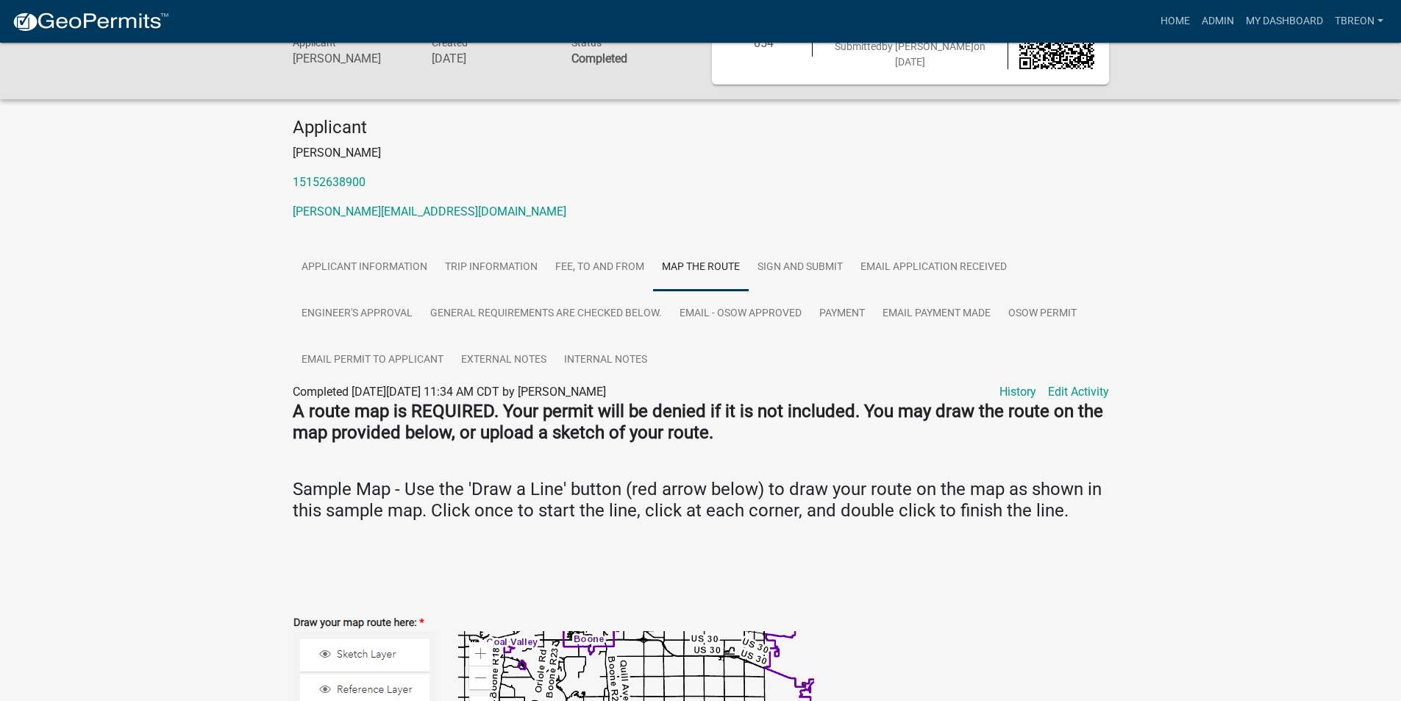
scroll to position [74, 0]
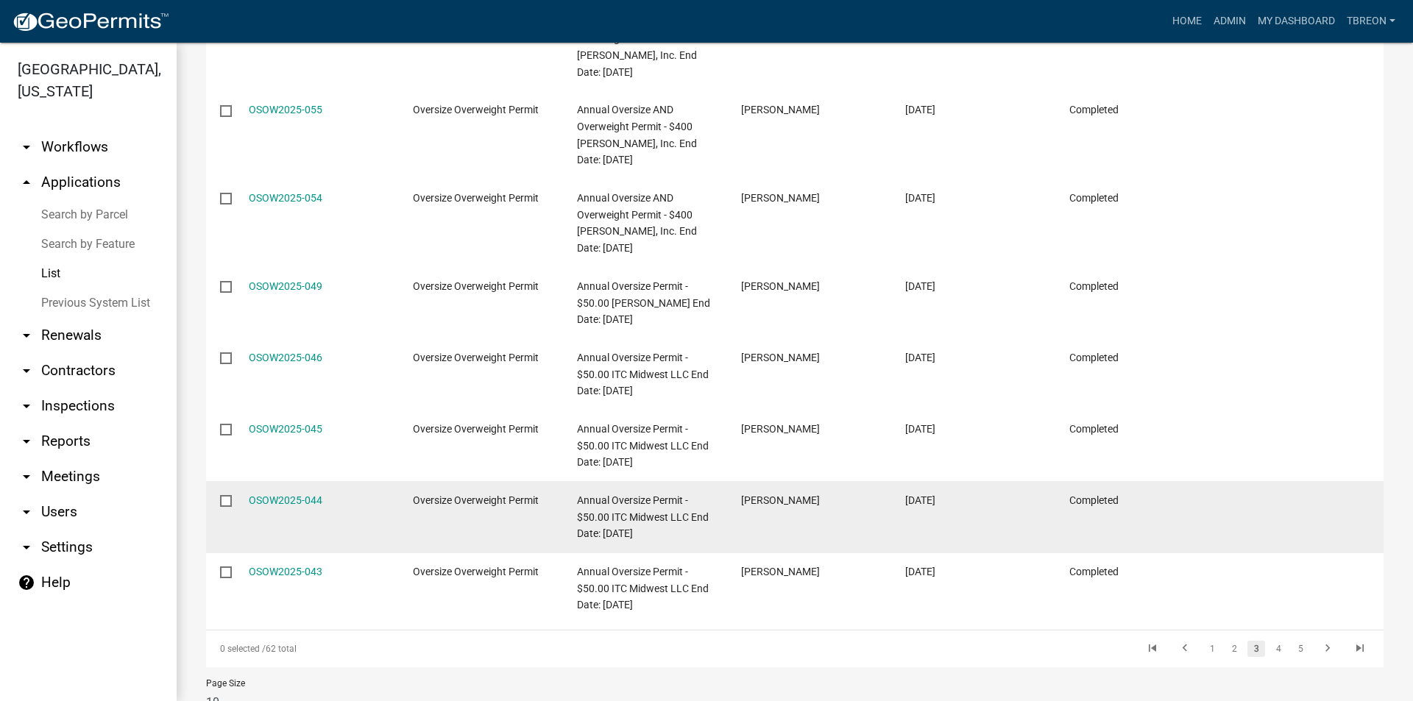
scroll to position [521, 0]
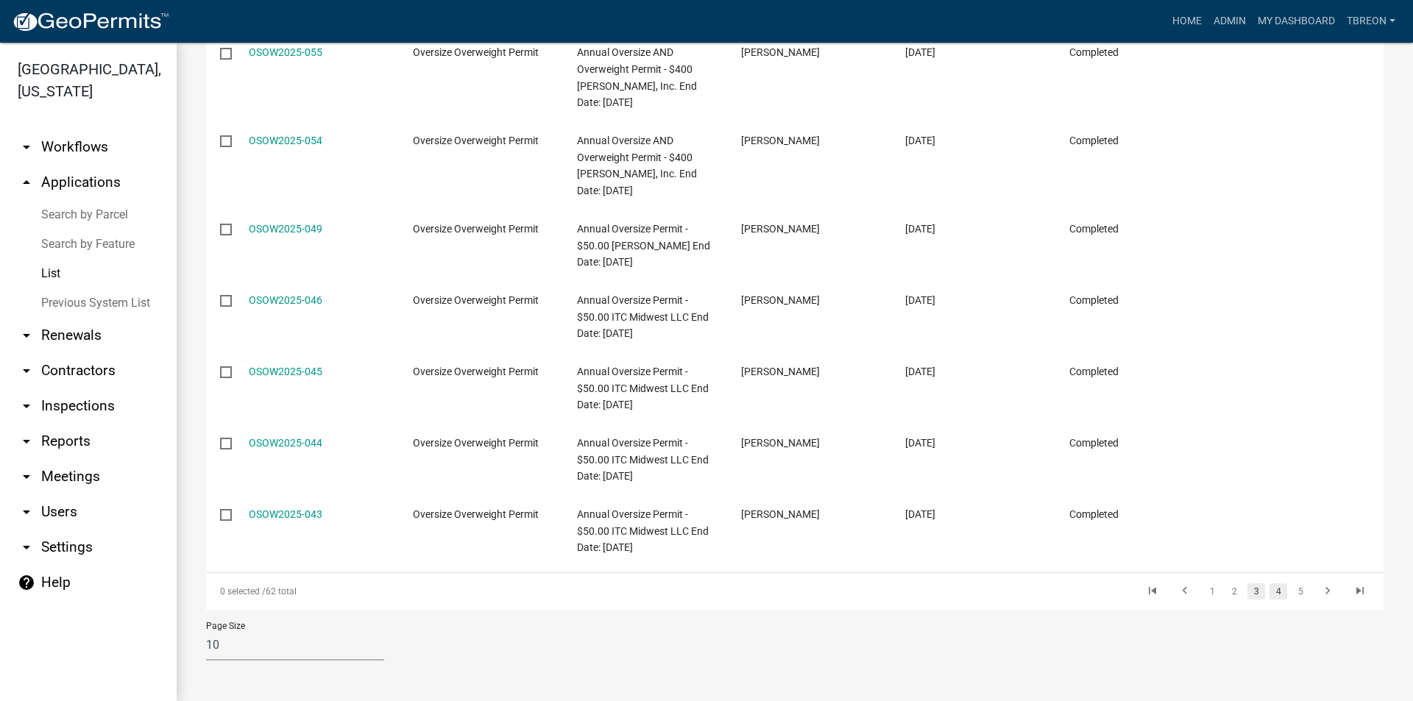
click at [1269, 592] on link "4" at bounding box center [1278, 591] width 18 height 16
